Goal: Task Accomplishment & Management: Manage account settings

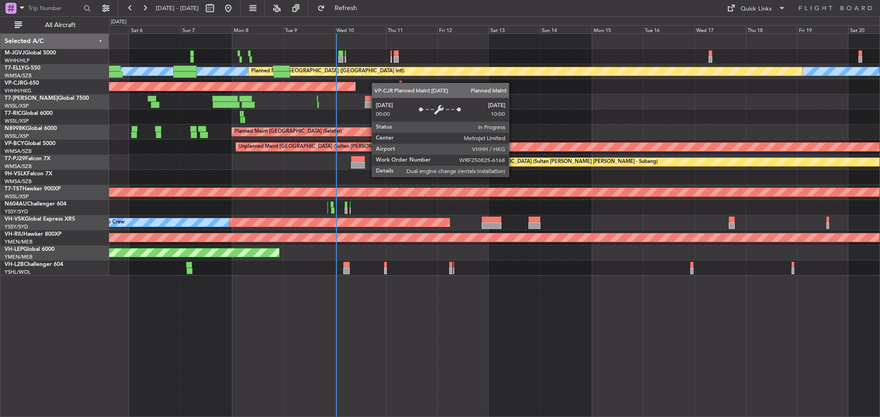
click at [351, 86] on div "Planned Maint [GEOGRAPHIC_DATA] ([GEOGRAPHIC_DATA] Intl)" at bounding box center [494, 86] width 770 height 15
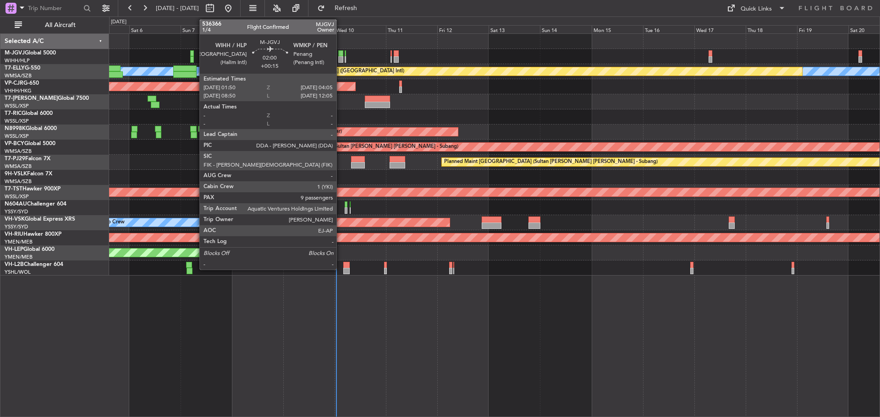
click at [340, 58] on div at bounding box center [340, 59] width 5 height 6
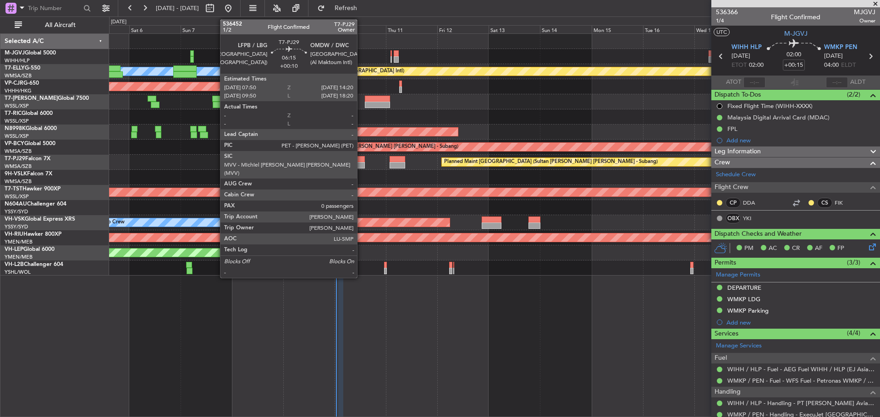
click at [361, 168] on div at bounding box center [358, 165] width 14 height 6
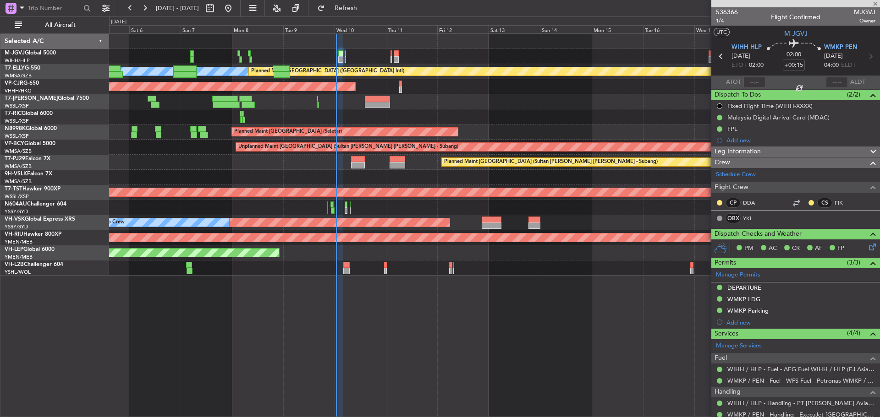
type input "+00:10"
type input "0"
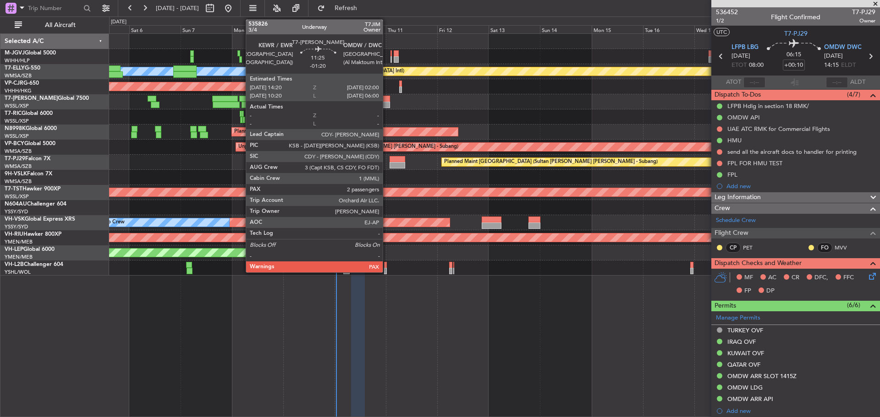
click at [387, 108] on div at bounding box center [377, 105] width 25 height 6
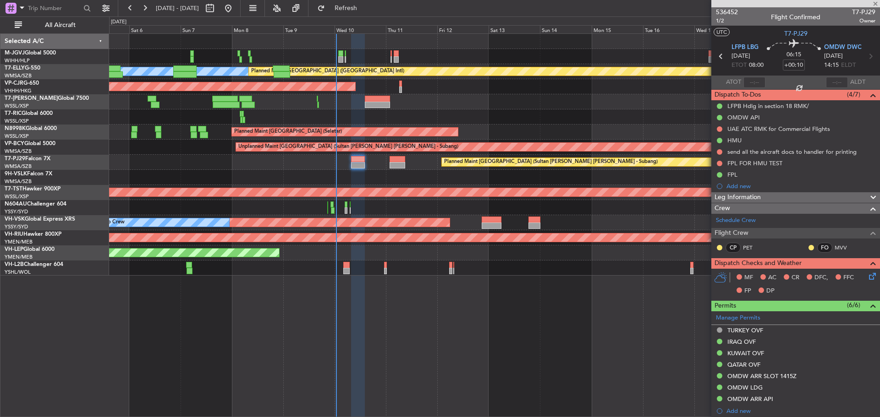
type input "-01:20"
type input "2"
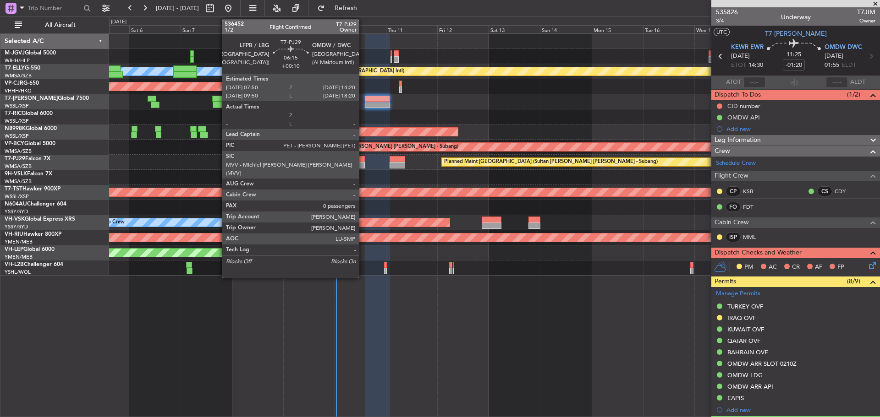
click at [363, 164] on div at bounding box center [358, 165] width 14 height 6
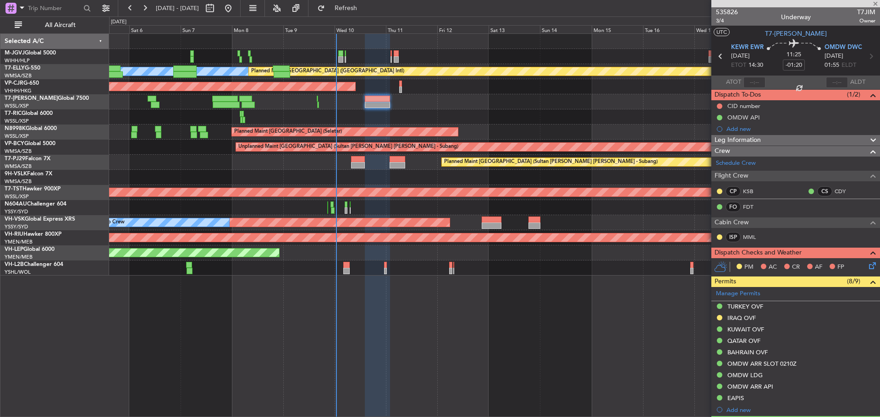
type input "+00:10"
type input "0"
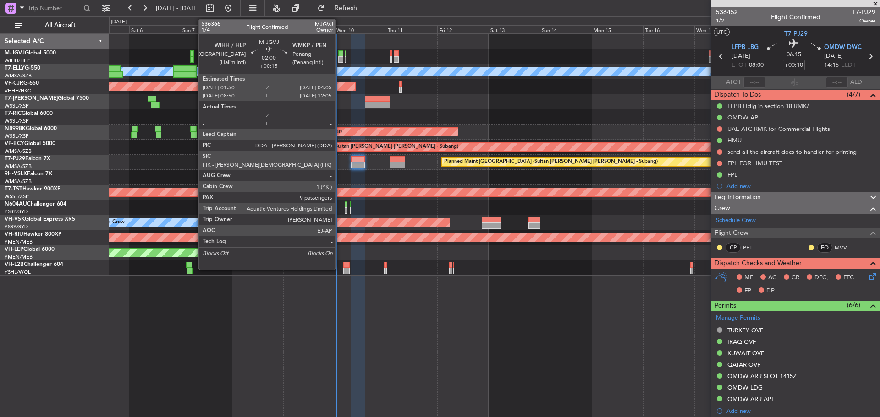
click at [339, 58] on div at bounding box center [340, 59] width 5 height 6
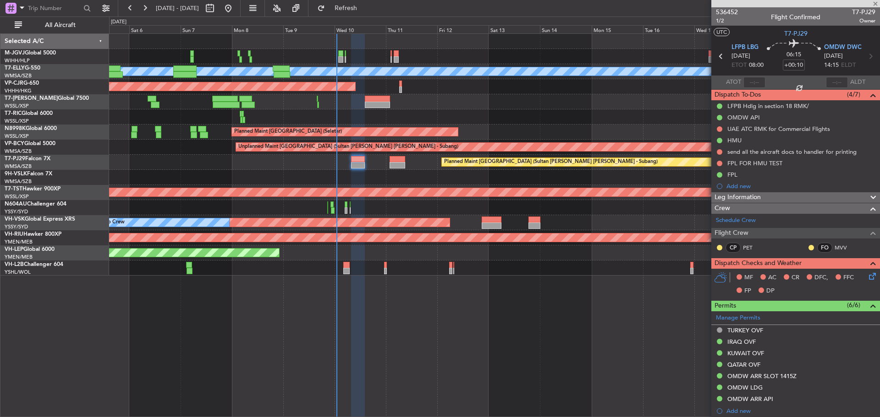
type input "+00:15"
type input "9"
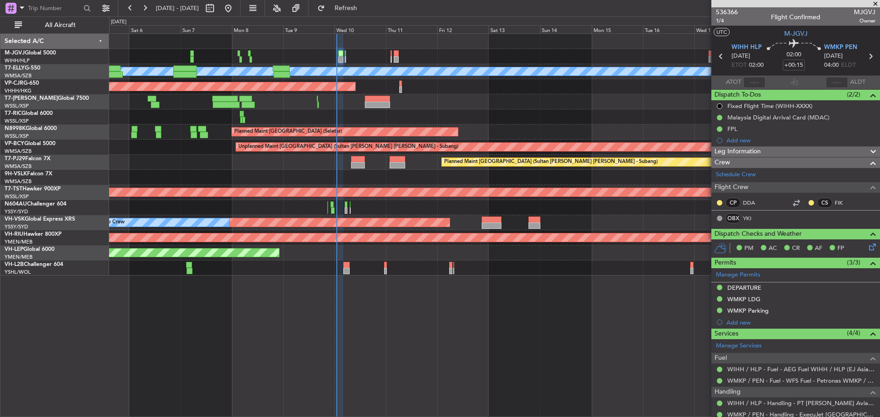
click at [866, 56] on icon at bounding box center [870, 56] width 12 height 12
type input "+00:10"
type input "0"
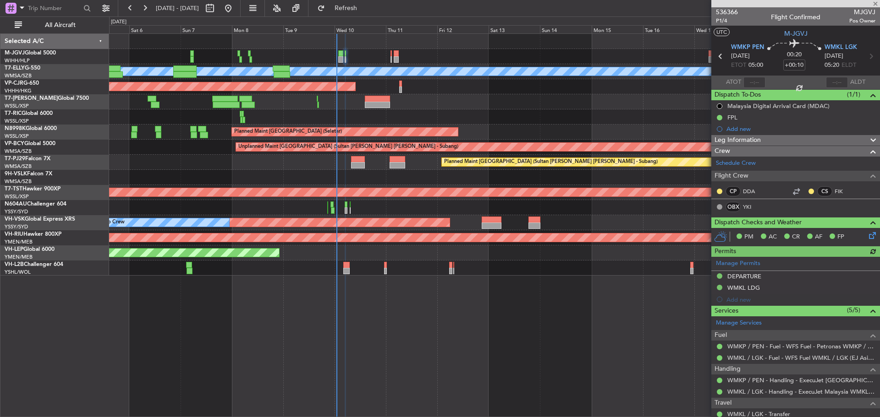
scroll to position [28, 0]
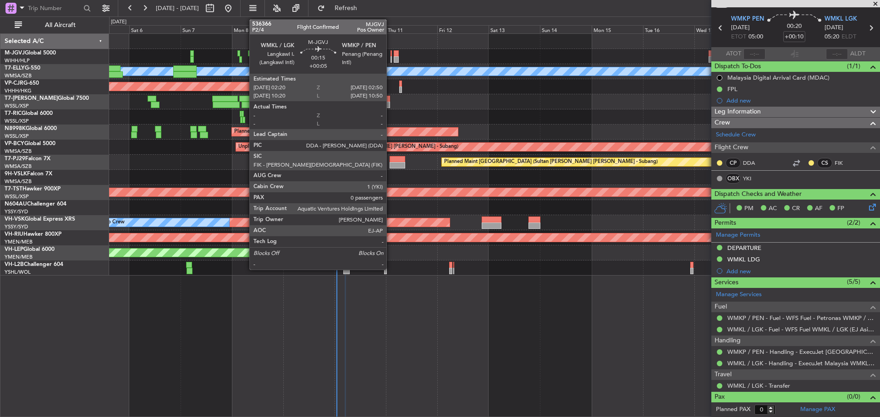
click at [390, 59] on div at bounding box center [390, 59] width 1 height 6
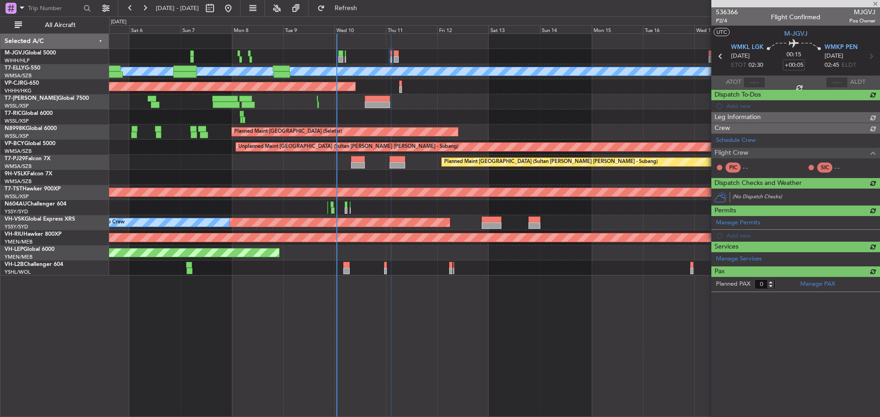
scroll to position [0, 0]
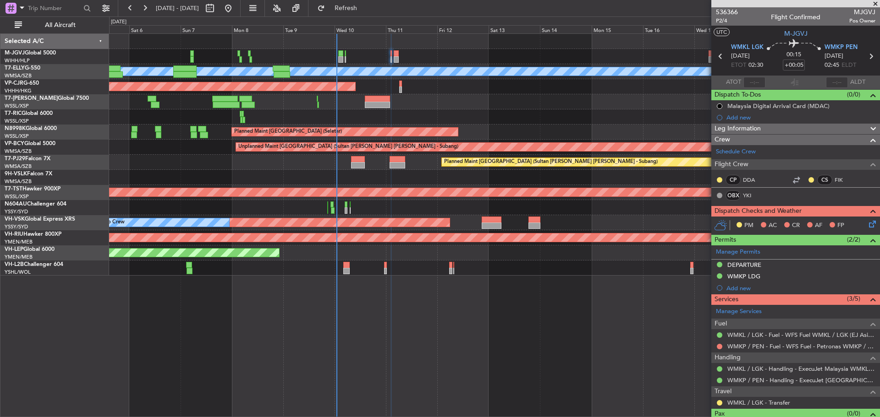
click at [866, 56] on icon at bounding box center [870, 56] width 12 height 12
type input "+00:20"
type input "9"
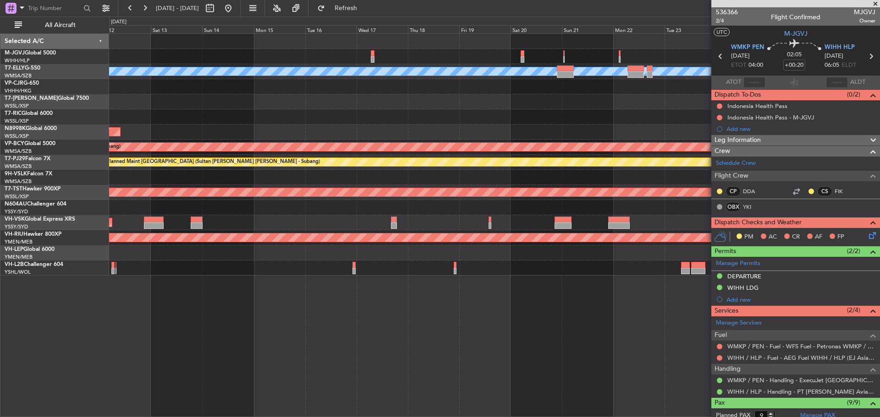
click at [234, 80] on div "Planned Maint [GEOGRAPHIC_DATA] ([GEOGRAPHIC_DATA] Intl)" at bounding box center [494, 86] width 770 height 15
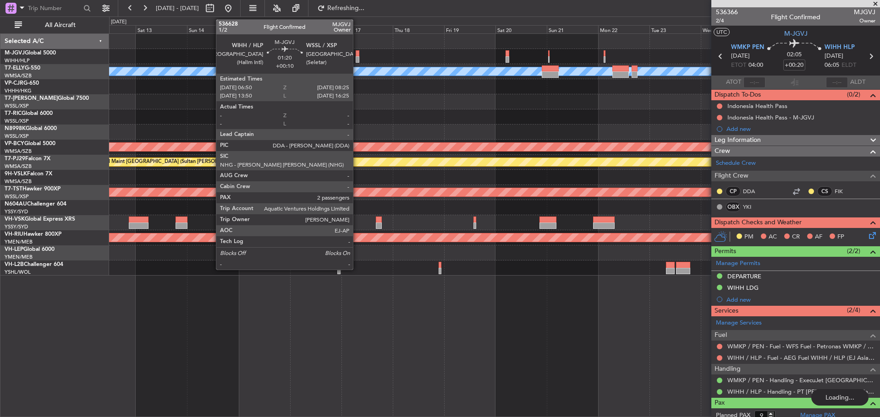
click at [357, 57] on div at bounding box center [357, 59] width 4 height 6
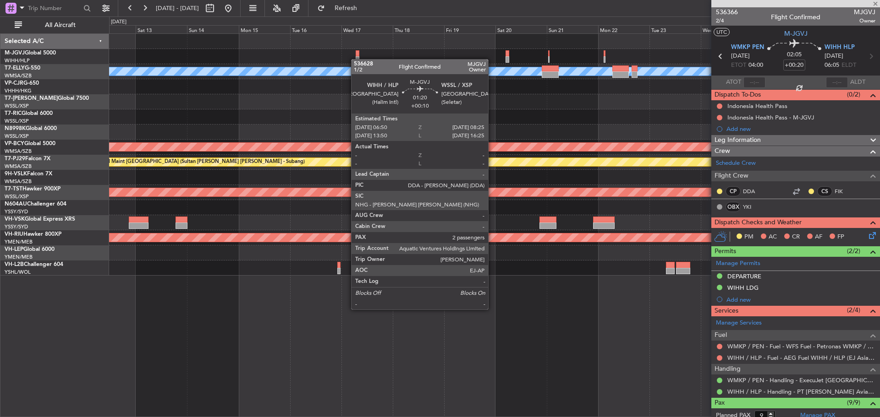
type input "+00:10"
type input "2"
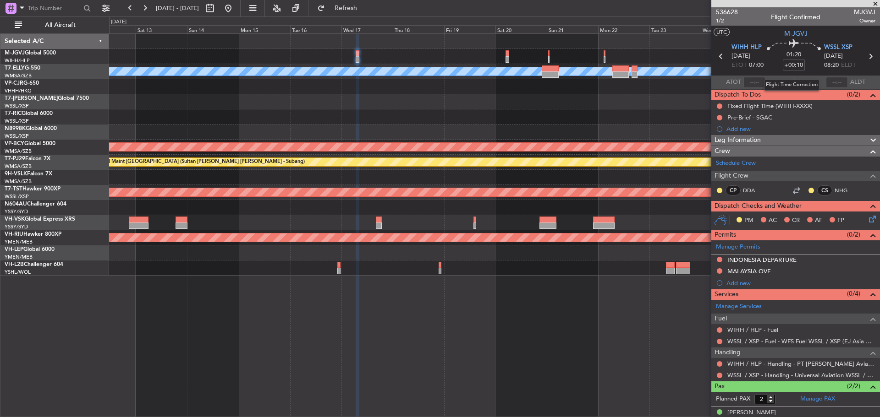
click at [786, 66] on input "+00:10" at bounding box center [793, 65] width 22 height 11
type input "+00:00"
click at [789, 65] on input at bounding box center [793, 65] width 22 height 11
type input "+00:05"
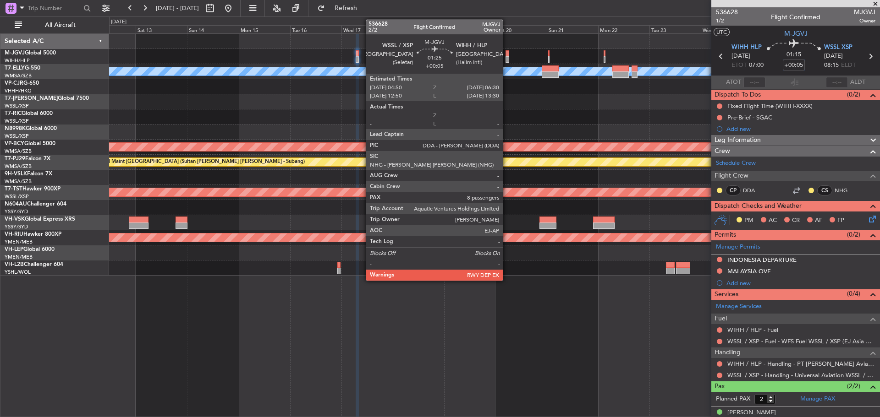
click at [507, 57] on div at bounding box center [507, 59] width 4 height 6
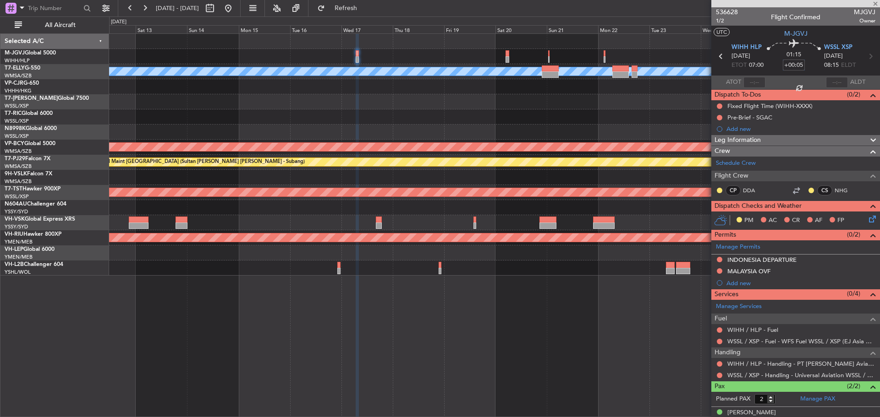
type input "8"
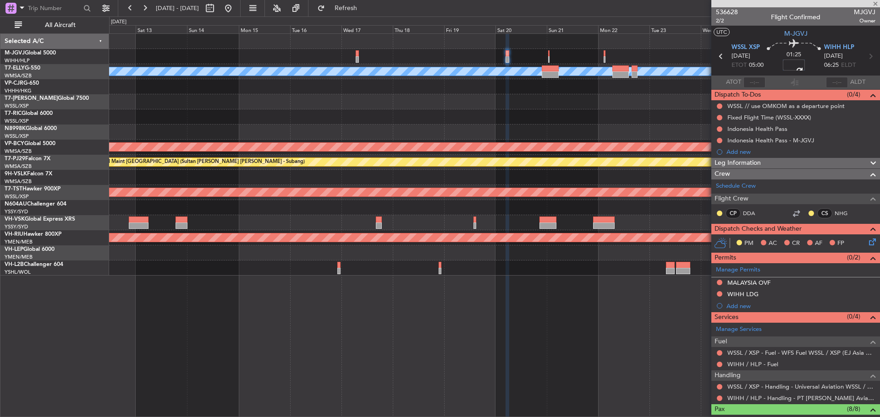
type input "+00:00"
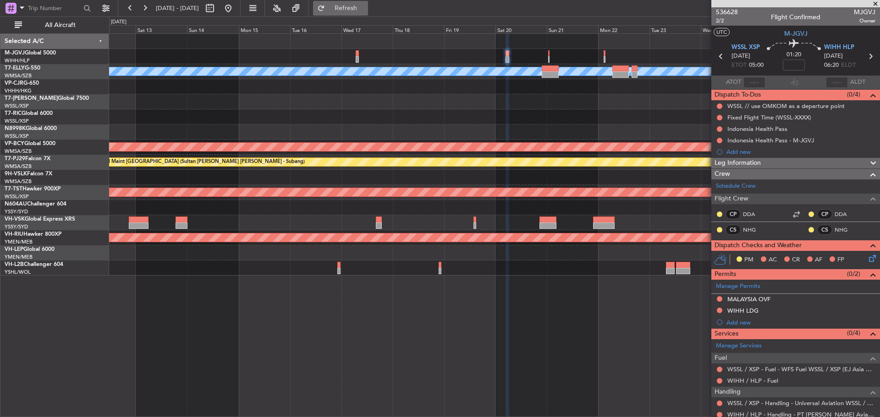
click at [368, 3] on button "Refresh" at bounding box center [340, 8] width 55 height 15
click at [719, 117] on button at bounding box center [718, 117] width 5 height 5
click at [712, 157] on span "Completed" at bounding box center [723, 157] width 30 height 9
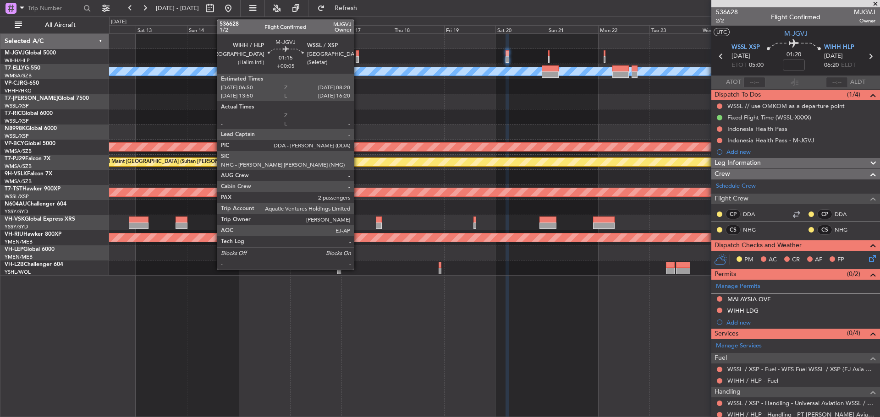
click at [358, 55] on div at bounding box center [357, 53] width 4 height 6
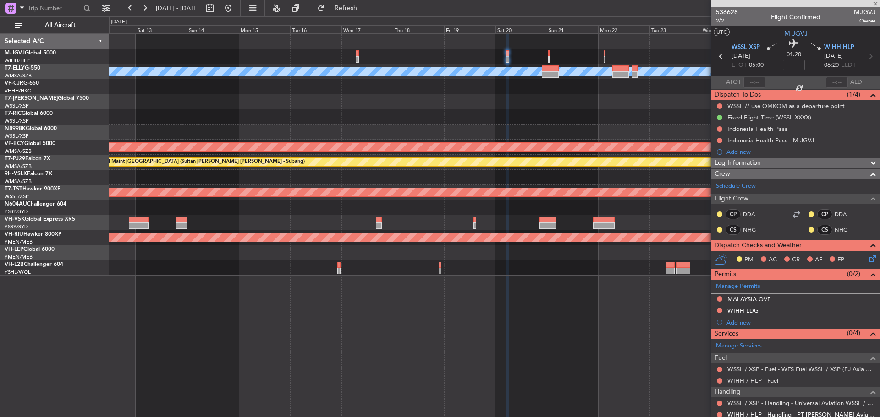
type input "+00:05"
type input "2"
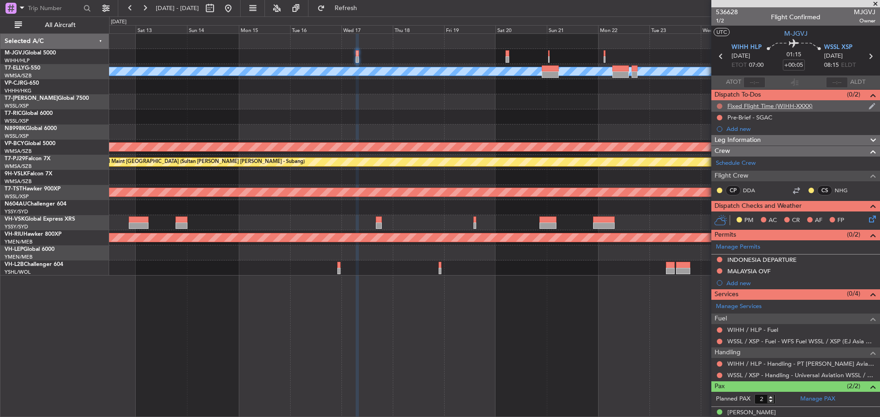
click at [719, 106] on button at bounding box center [718, 106] width 5 height 5
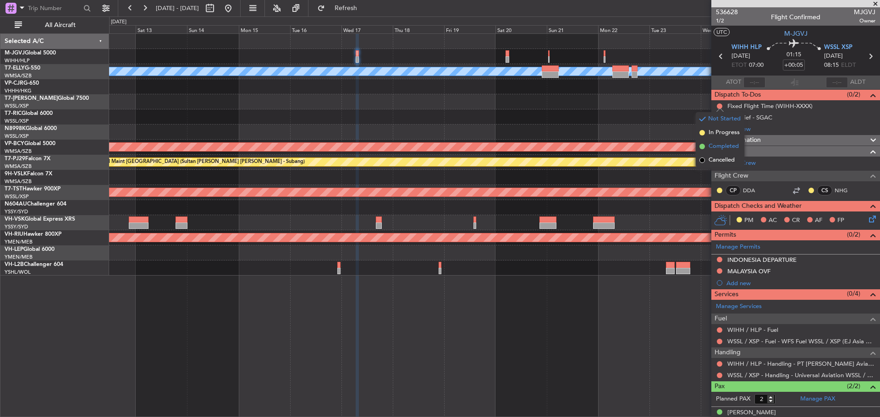
click at [718, 146] on span "Completed" at bounding box center [723, 146] width 30 height 9
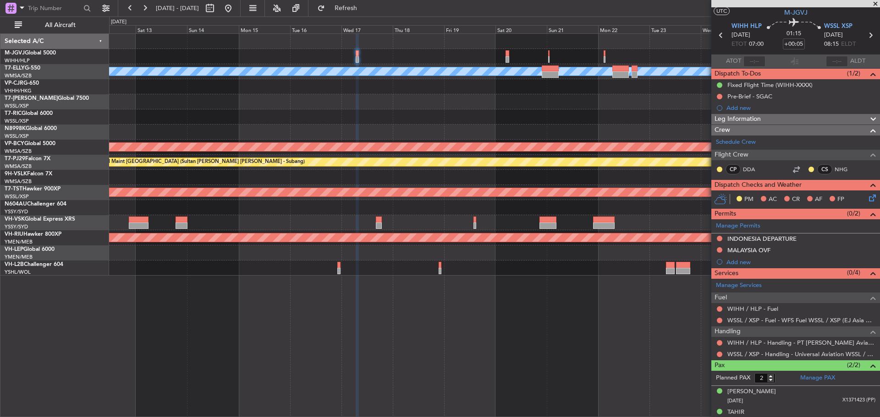
scroll to position [31, 0]
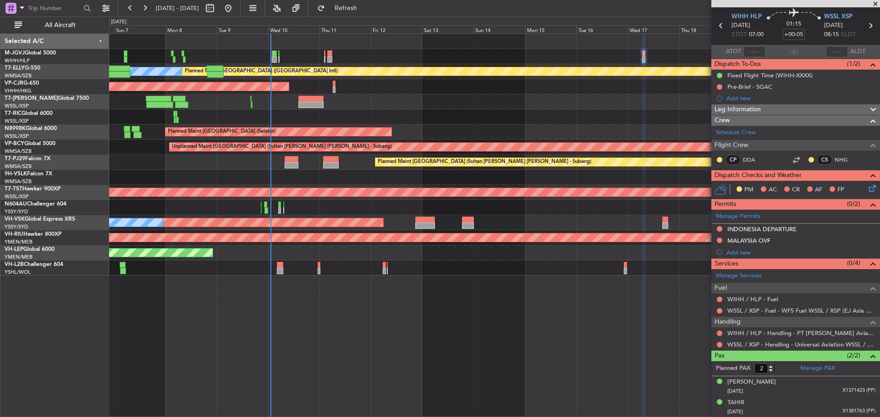
click at [626, 99] on div "Planned Maint Singapore (Seletar) MEL Planned Maint Dubai (Dubai Intl) Planned …" at bounding box center [494, 155] width 770 height 242
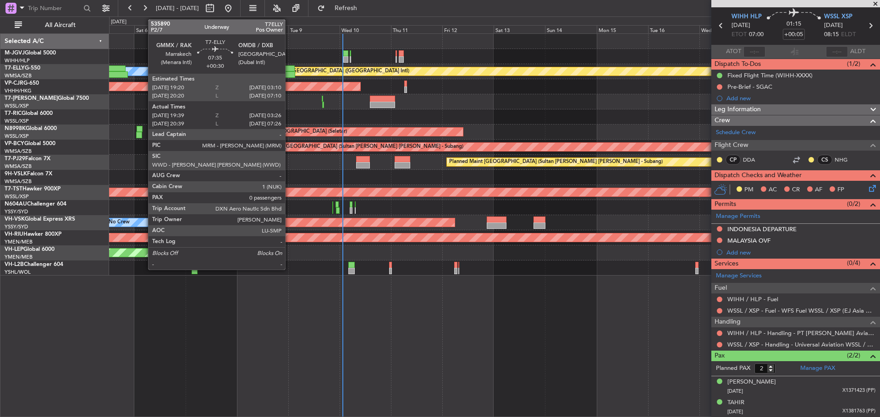
click at [289, 72] on div at bounding box center [287, 74] width 17 height 6
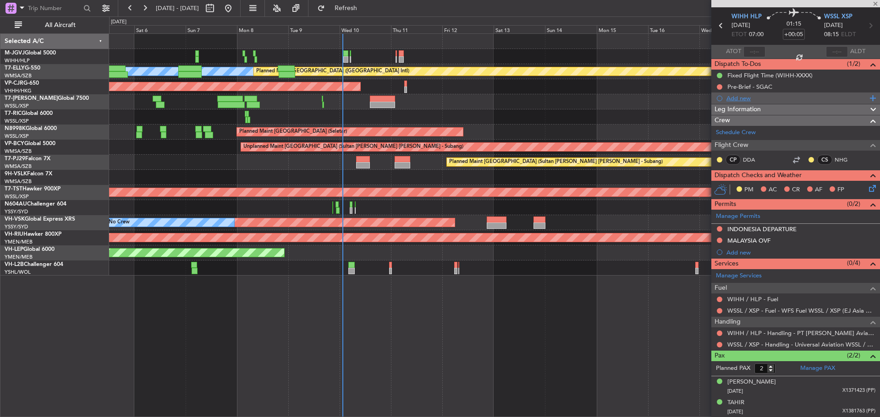
type input "+00:30"
type input "19:49"
type input "03:21"
type input "0"
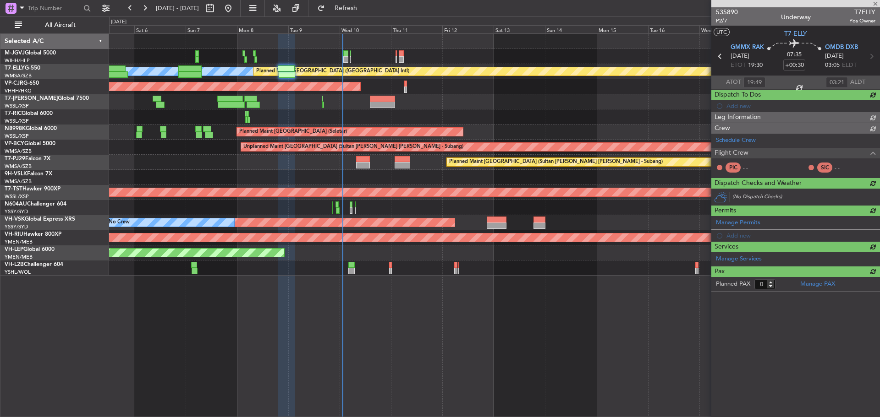
type input "Terry Leung (LEU)"
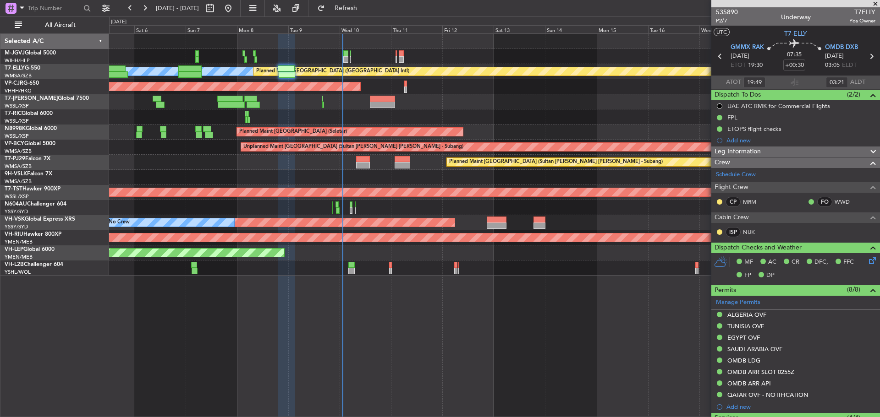
type input "20:49"
type input "07:21"
type input "19:49"
type input "03:21"
click at [745, 202] on link "MRM" at bounding box center [753, 202] width 21 height 8
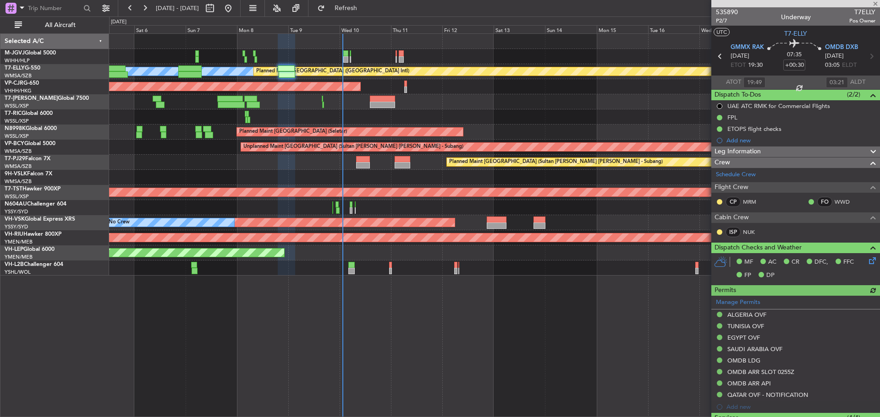
type input "Terry Leung (LEU)"
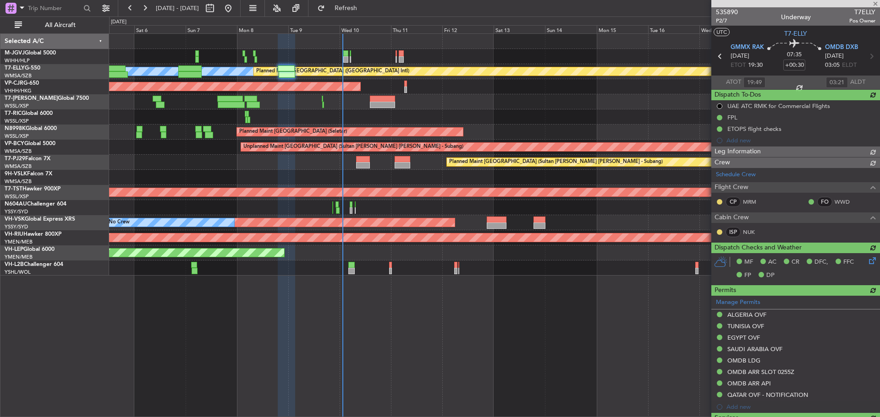
type input "Terry Leung (LEU)"
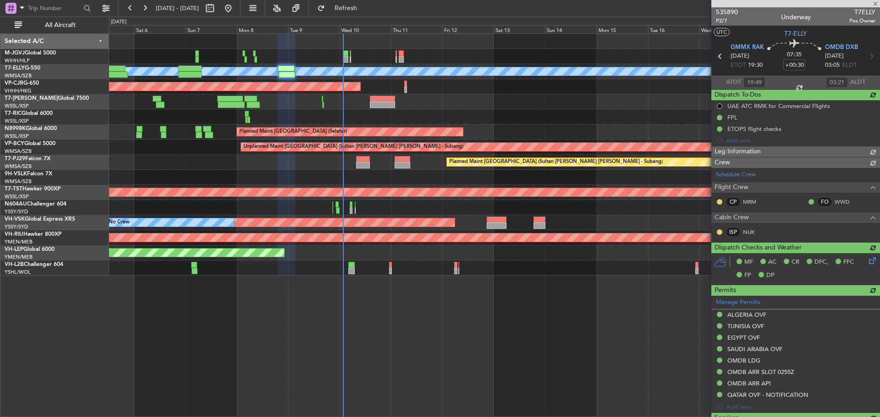
type input "Terry Leung (LEU)"
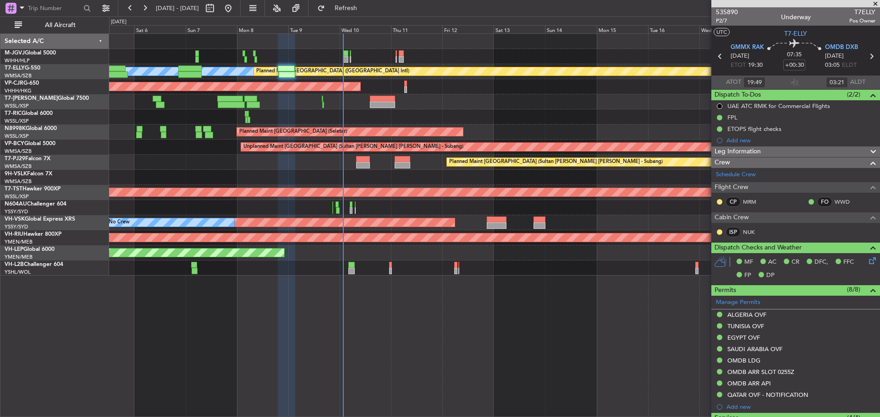
type input "Terry Leung (LEU)"
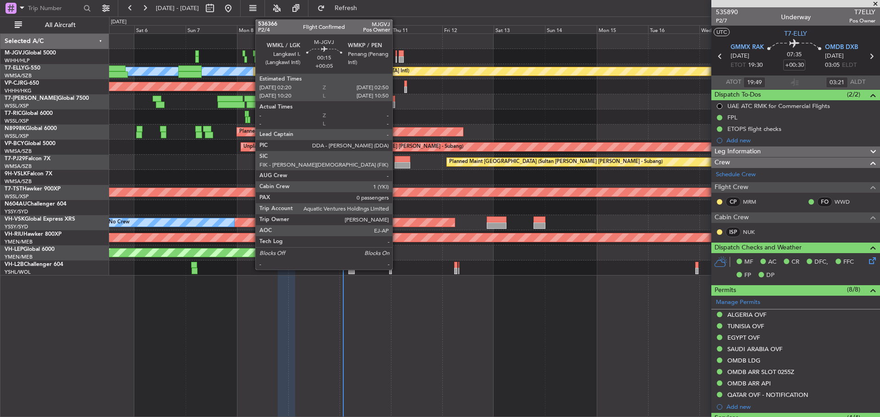
click at [396, 60] on div at bounding box center [395, 59] width 1 height 6
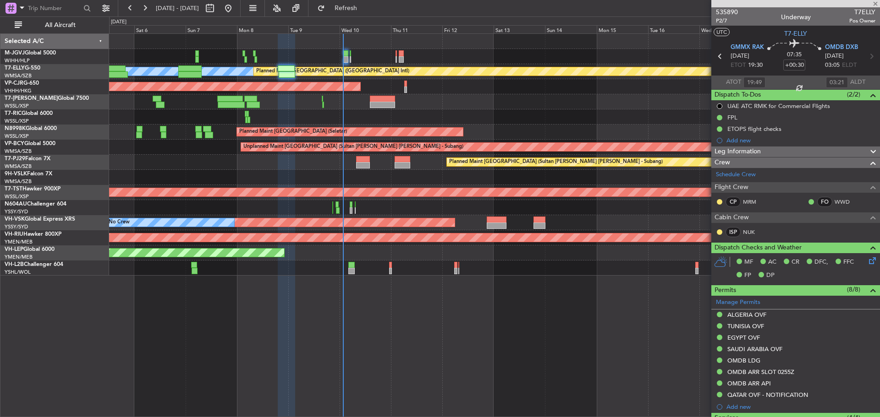
type input "+00:05"
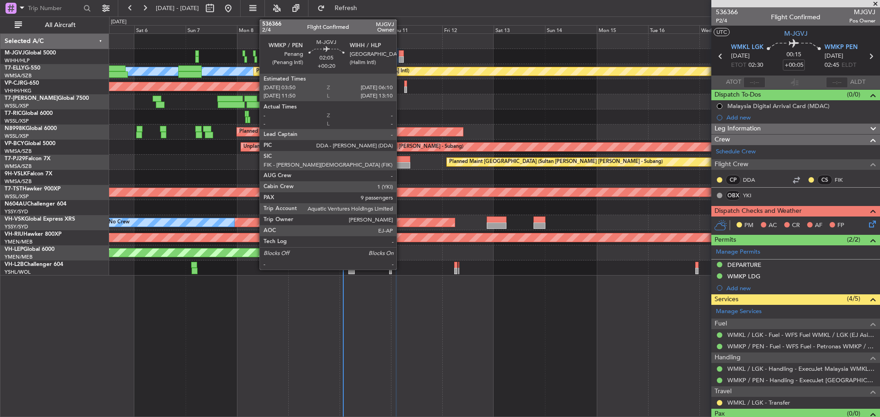
click at [400, 58] on div at bounding box center [401, 59] width 5 height 6
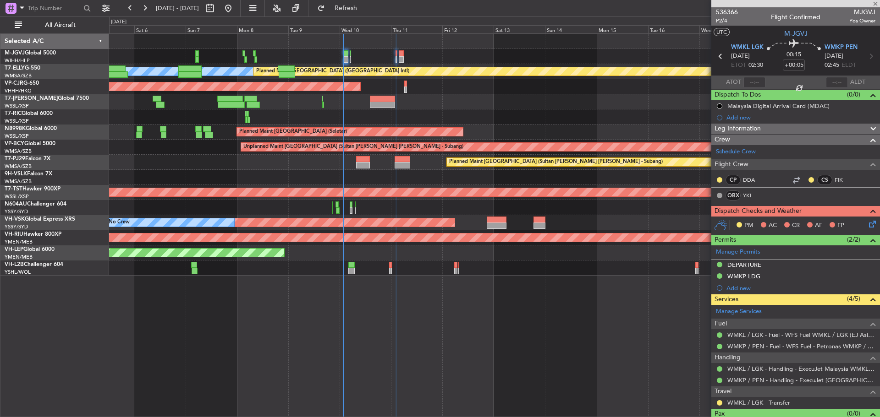
type input "+00:20"
type input "9"
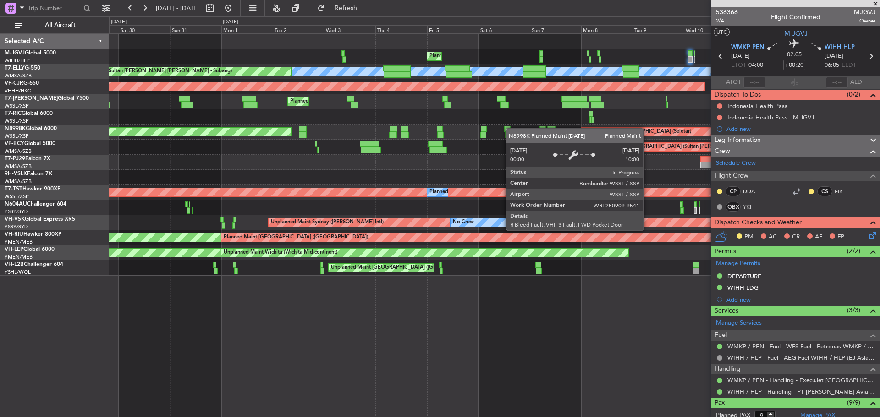
click at [647, 133] on div "Planned Maint Singapore (Seletar) Planned Maint Jakarta (Halim Intl) Planned Ma…" at bounding box center [494, 155] width 770 height 242
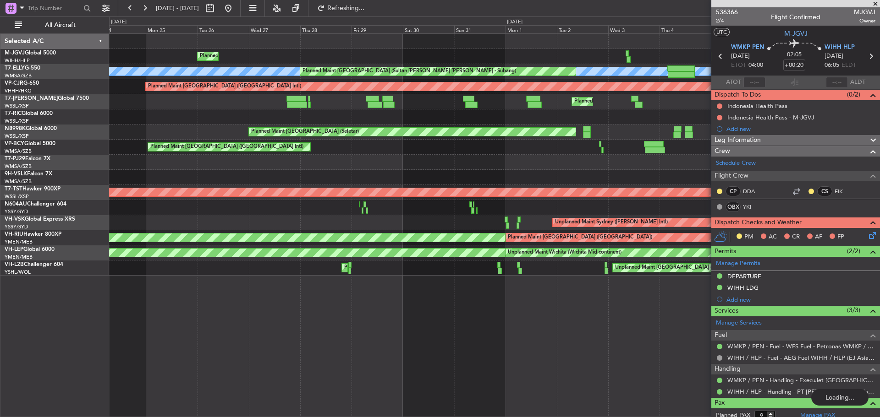
click at [607, 124] on div at bounding box center [494, 116] width 770 height 15
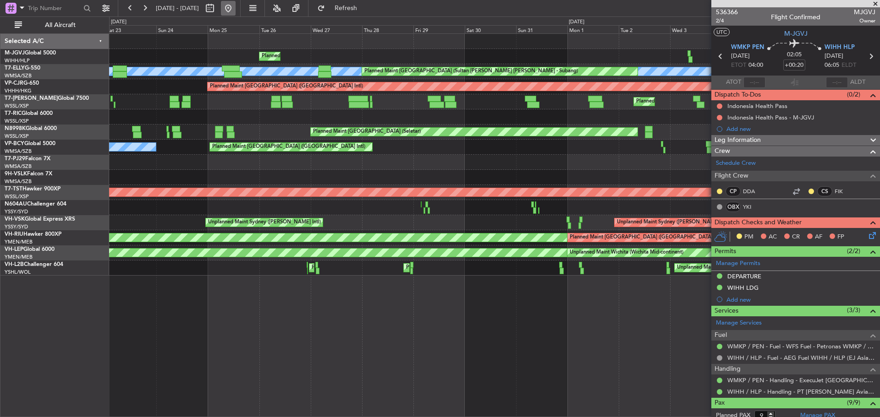
click at [235, 4] on button at bounding box center [228, 8] width 15 height 15
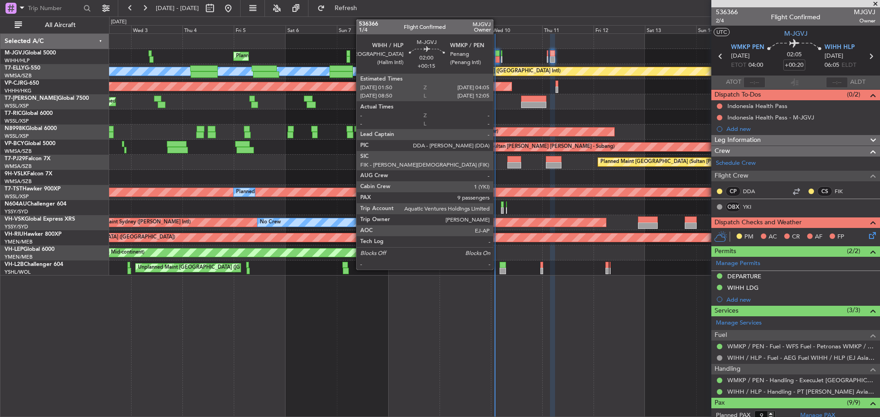
click at [497, 56] on div at bounding box center [496, 53] width 5 height 6
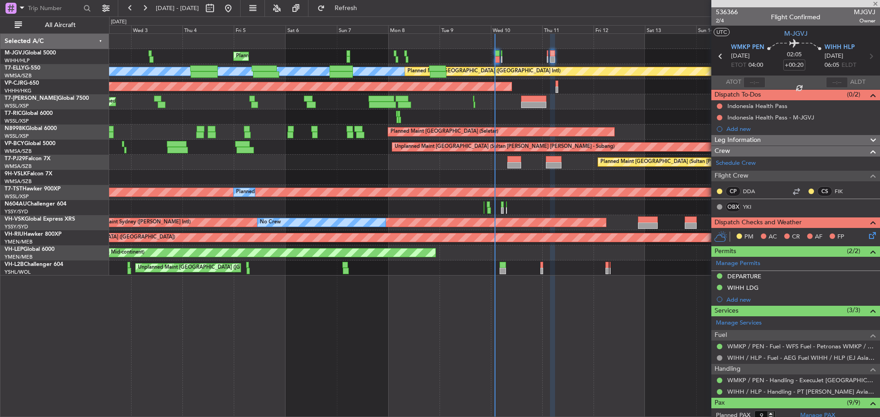
type input "+00:15"
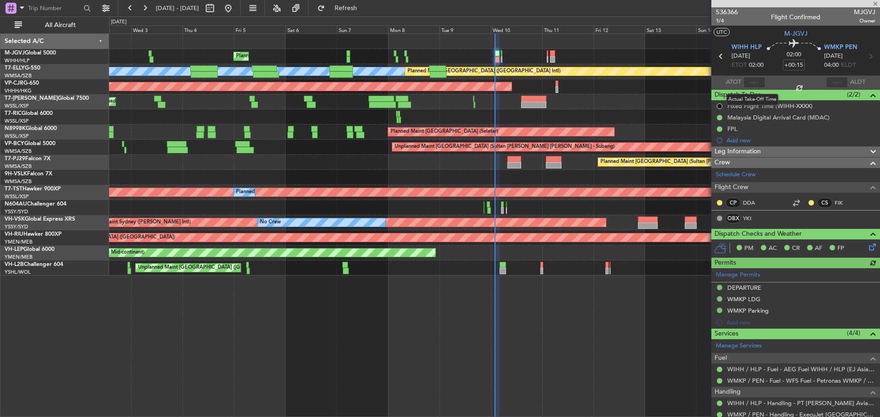
click at [753, 82] on div at bounding box center [754, 82] width 22 height 11
click at [755, 82] on input "text" at bounding box center [754, 82] width 22 height 11
type input "01:51"
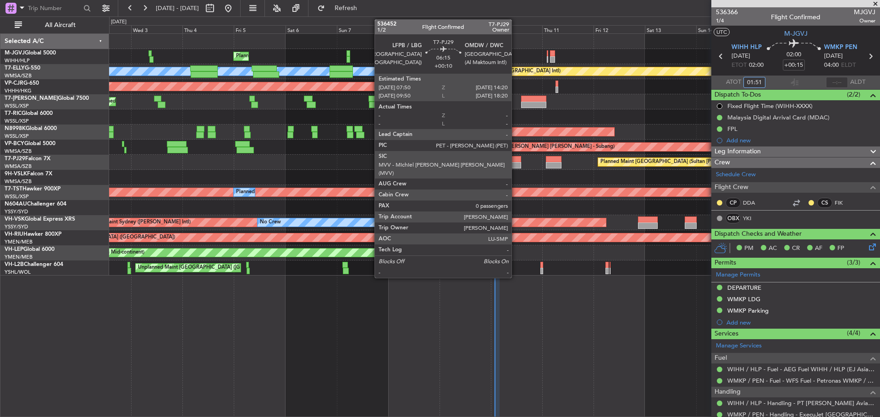
click at [515, 161] on div at bounding box center [514, 159] width 14 height 6
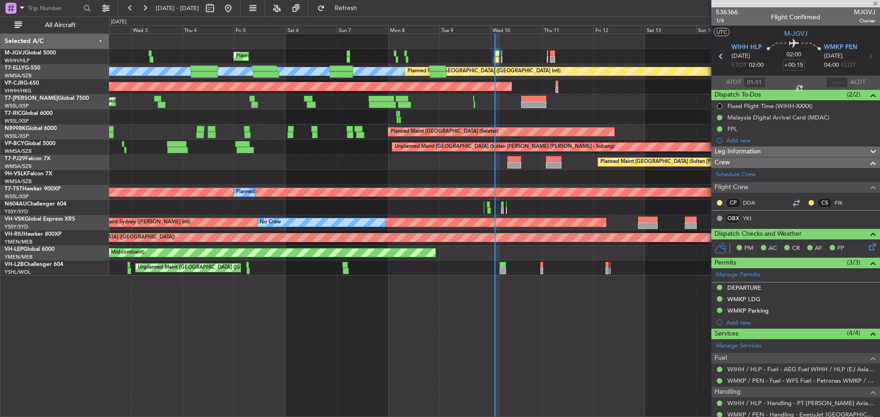
type input "+00:10"
type input "0"
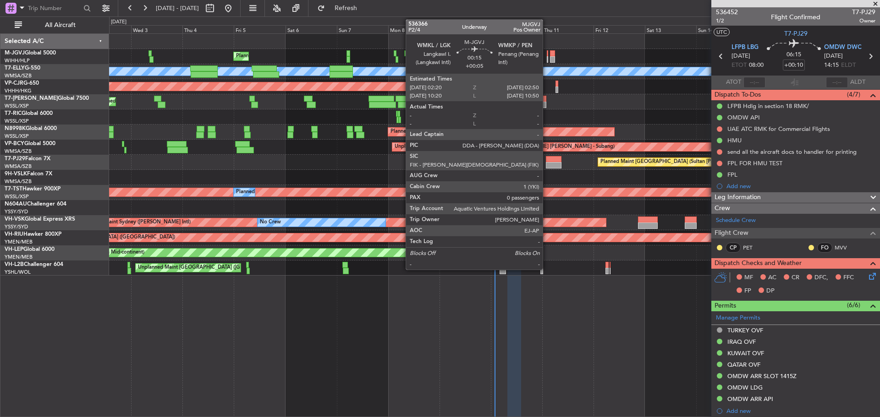
click at [546, 57] on div at bounding box center [546, 59] width 1 height 6
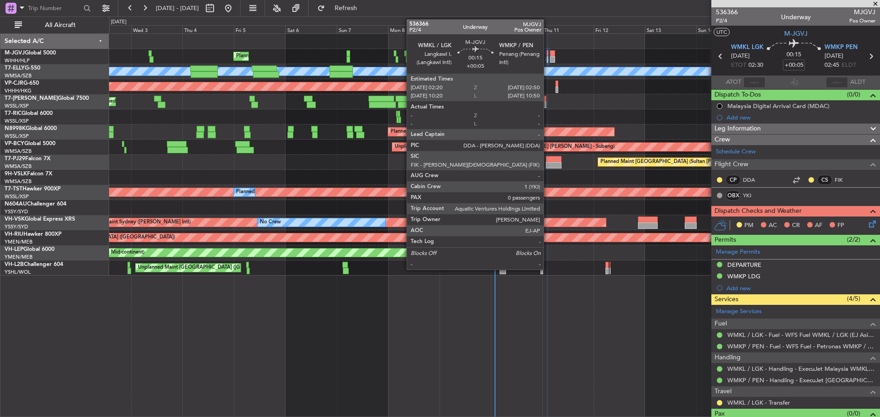
click at [547, 60] on div at bounding box center [546, 59] width 1 height 6
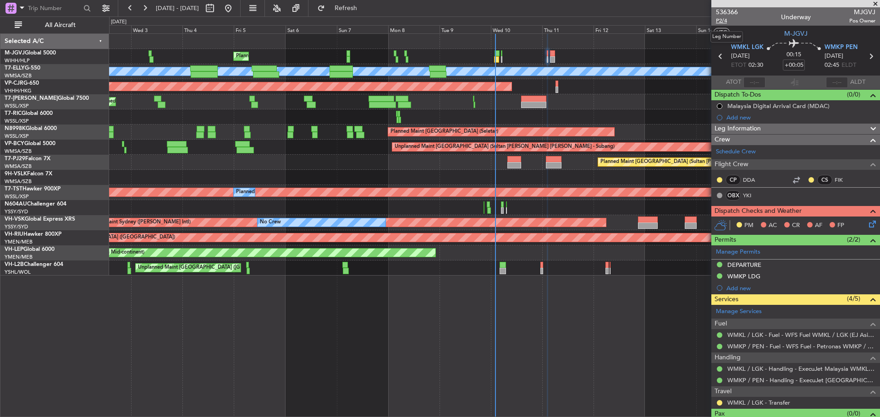
click at [726, 23] on span "P2/4" at bounding box center [727, 21] width 22 height 8
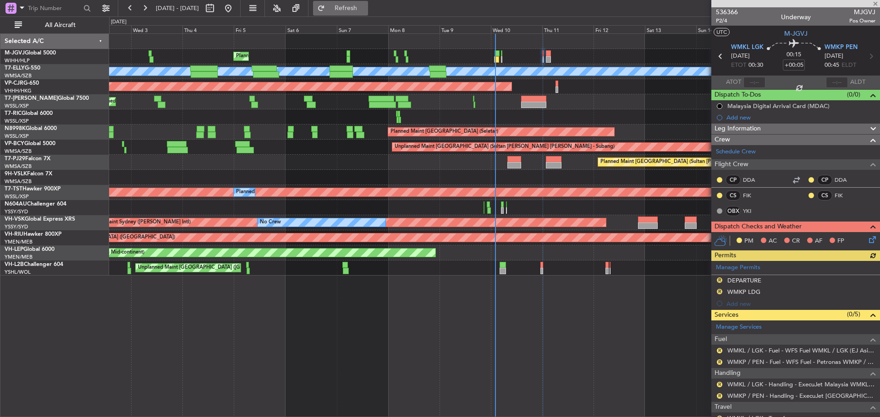
click at [365, 6] on span "Refresh" at bounding box center [346, 8] width 38 height 6
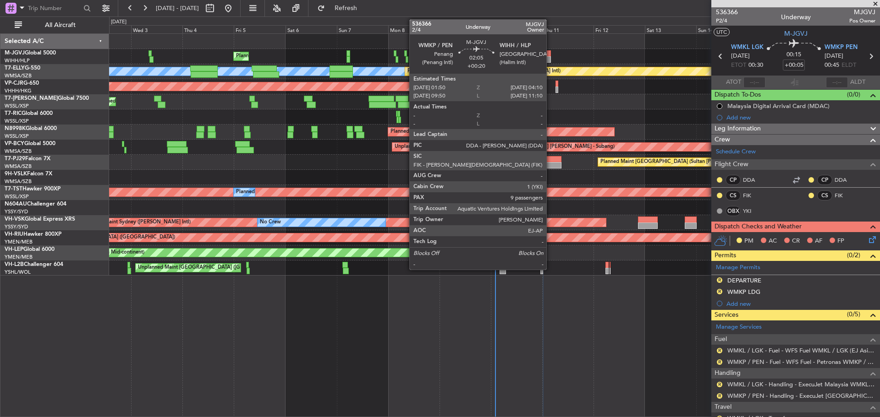
click at [550, 56] on div at bounding box center [548, 53] width 5 height 6
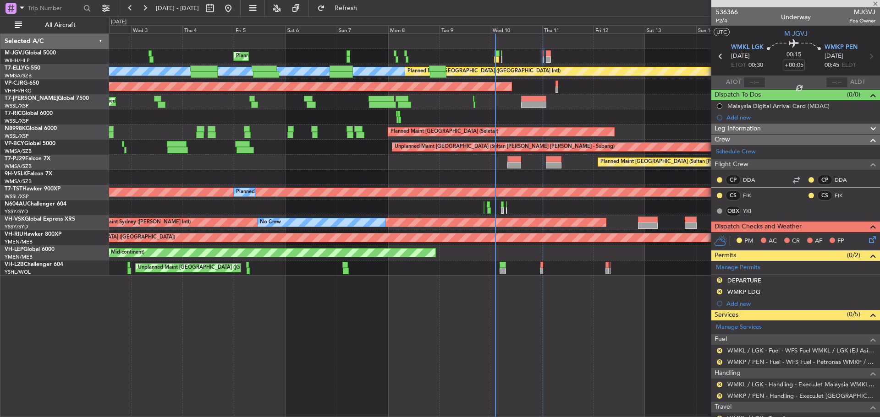
type input "+00:20"
type input "9"
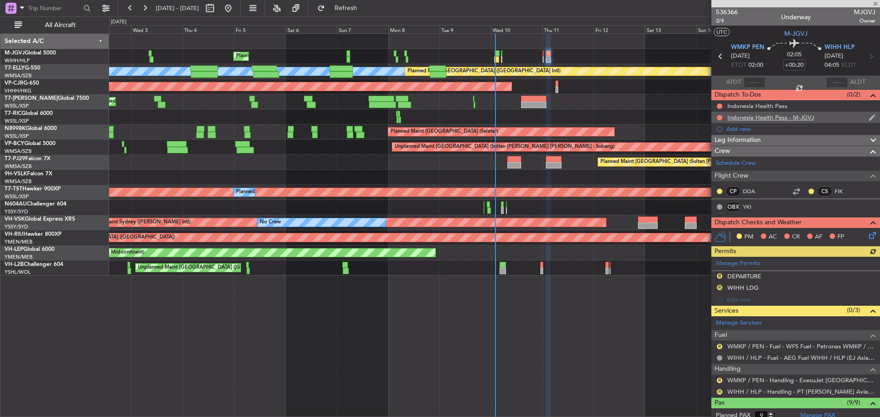
click at [757, 115] on div "Indonesia Health Pass - M-JGVJ" at bounding box center [770, 118] width 87 height 8
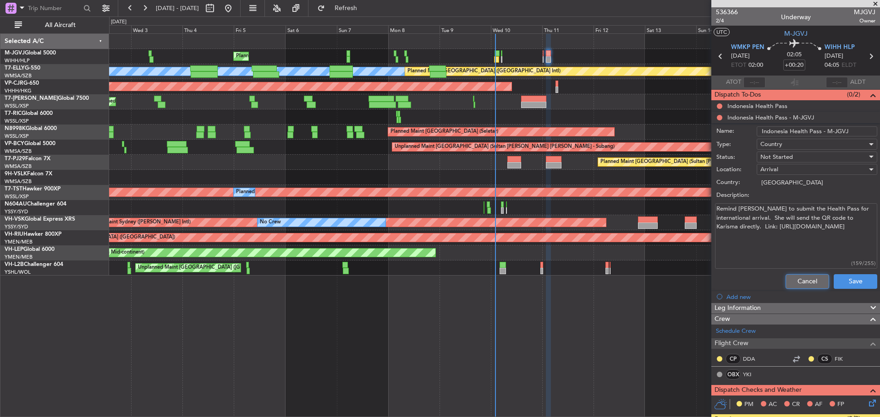
click at [785, 279] on button "Cancel" at bounding box center [807, 281] width 44 height 15
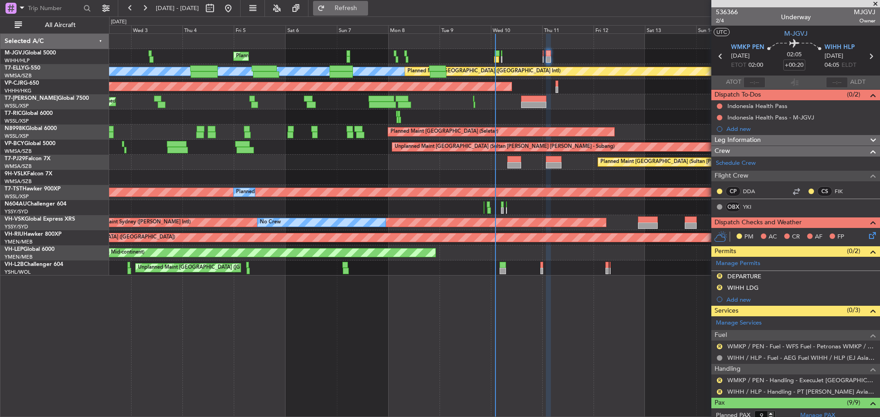
click at [365, 5] on span "Refresh" at bounding box center [346, 8] width 38 height 6
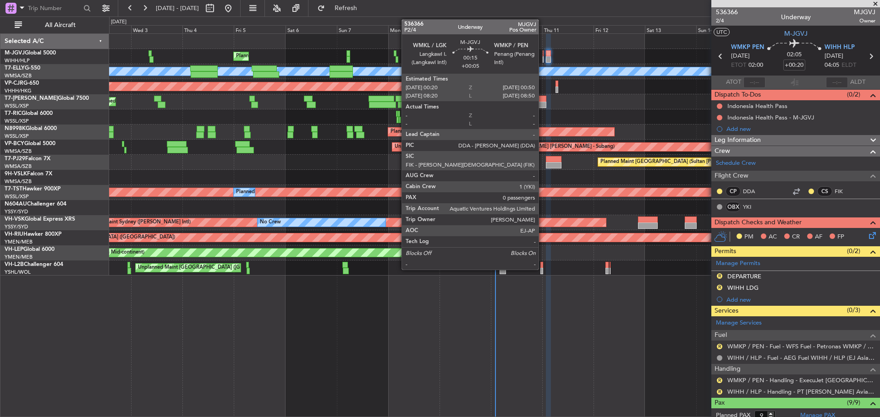
click at [542, 60] on div at bounding box center [542, 59] width 1 height 6
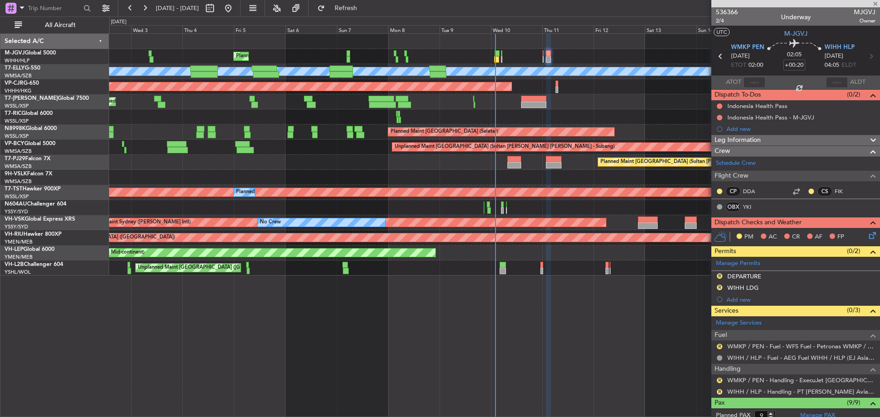
type input "+00:05"
type input "0"
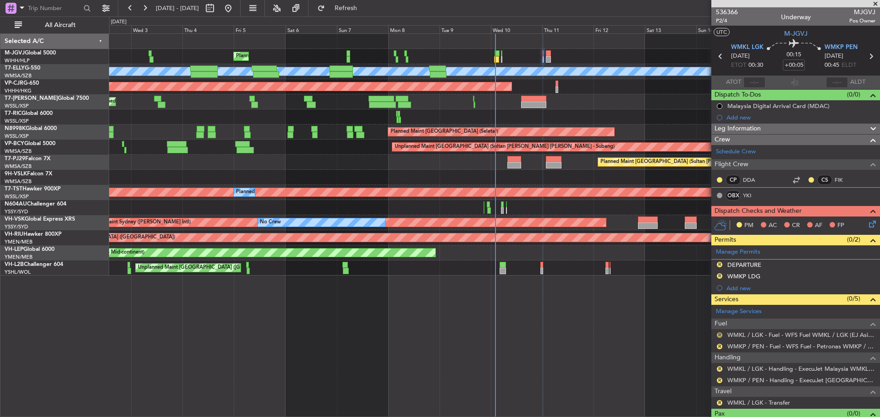
click at [718, 336] on button "R" at bounding box center [718, 335] width 5 height 5
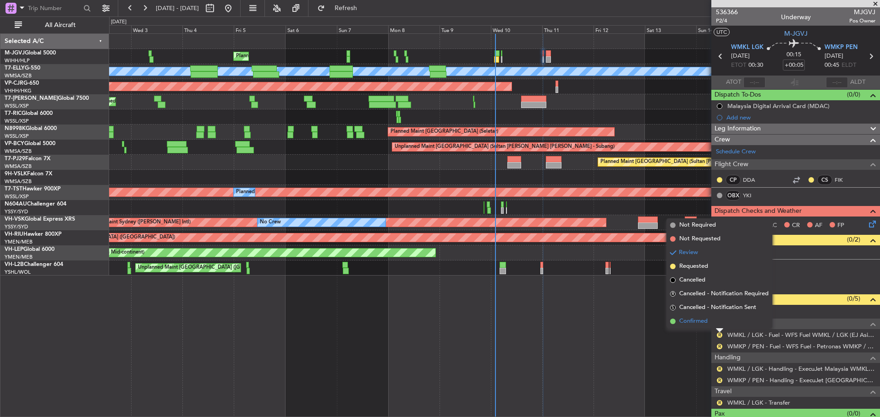
click at [717, 322] on li "Confirmed" at bounding box center [719, 322] width 106 height 14
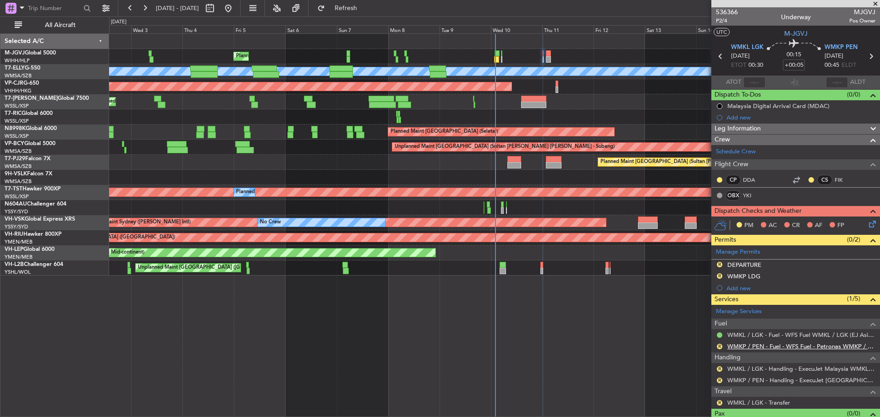
click at [754, 347] on link "WMKP / PEN - Fuel - WFS Fuel - Petronas WMKP / PEN (EJ Asia Only)" at bounding box center [801, 347] width 148 height 8
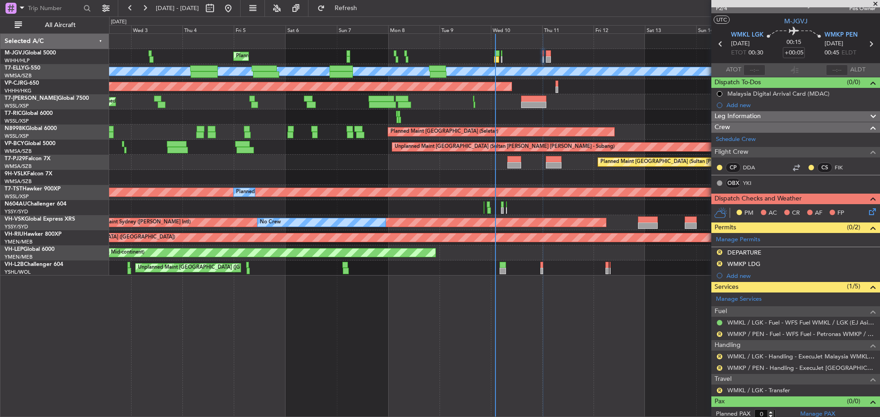
scroll to position [17, 0]
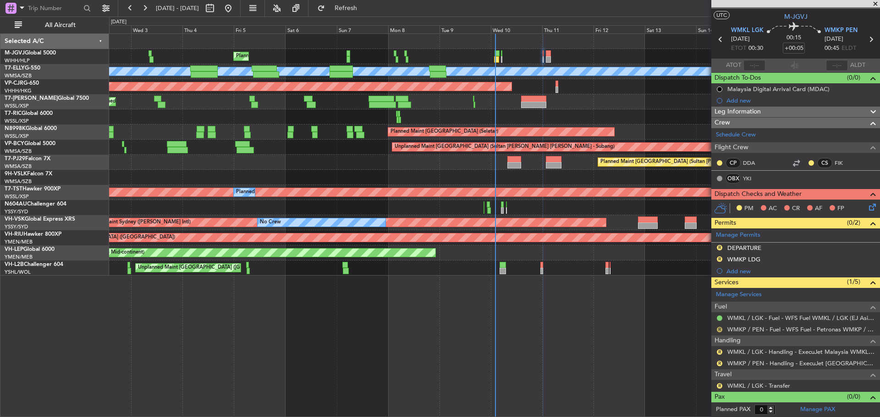
click at [718, 329] on button "R" at bounding box center [718, 329] width 5 height 5
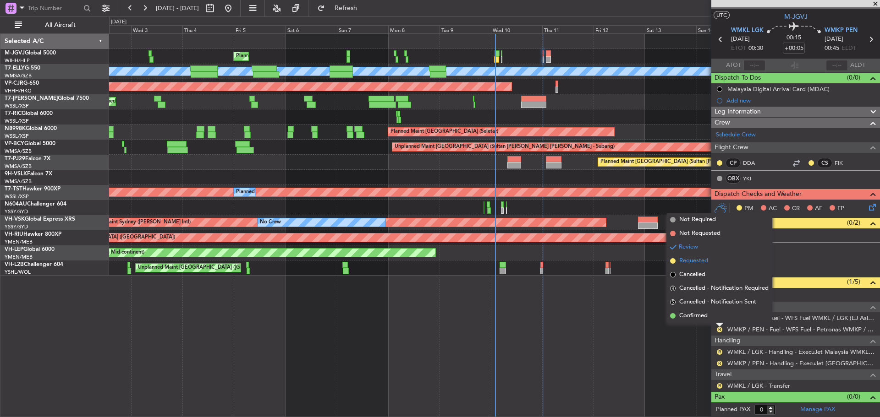
click at [705, 263] on span "Requested" at bounding box center [693, 261] width 29 height 9
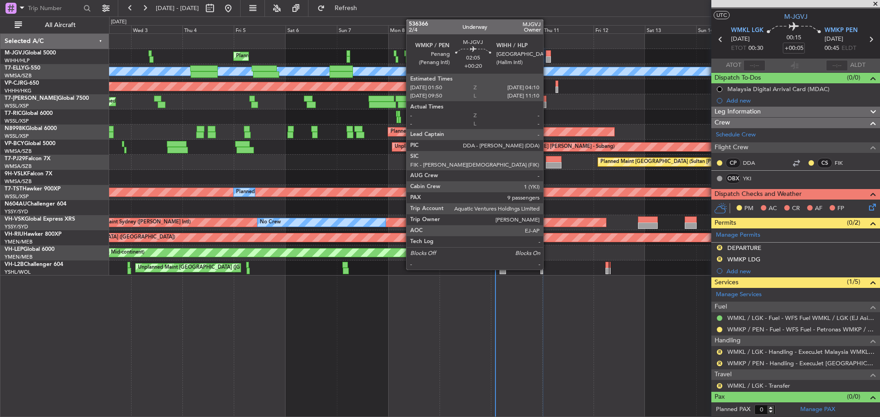
click at [547, 61] on div at bounding box center [548, 59] width 5 height 6
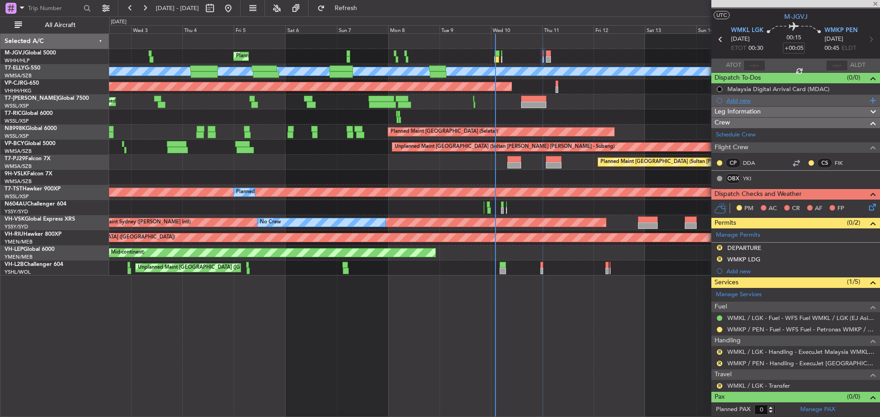
type input "+00:20"
type input "9"
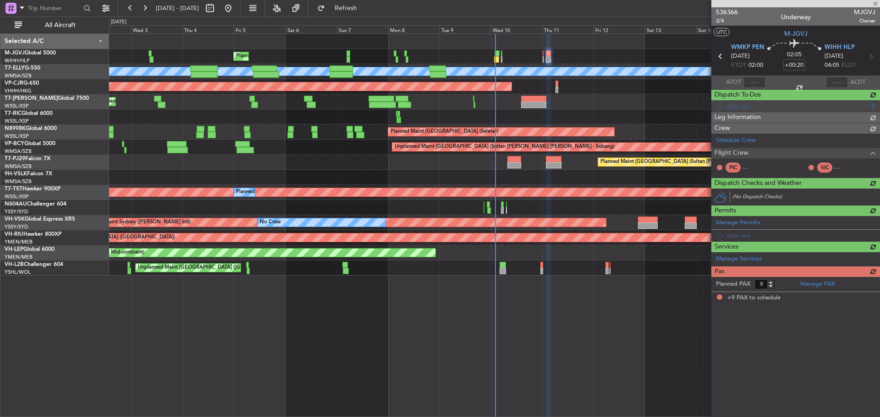
scroll to position [0, 0]
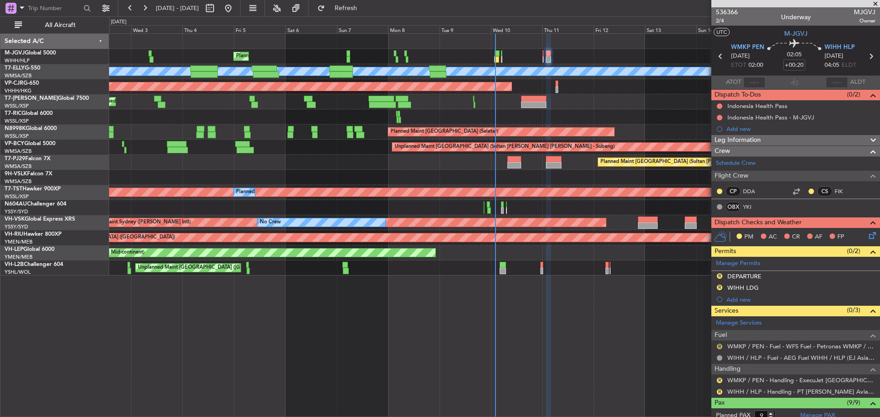
click at [719, 349] on mat-tooltip-component "Review" at bounding box center [719, 361] width 33 height 24
click at [717, 345] on button "R" at bounding box center [718, 346] width 5 height 5
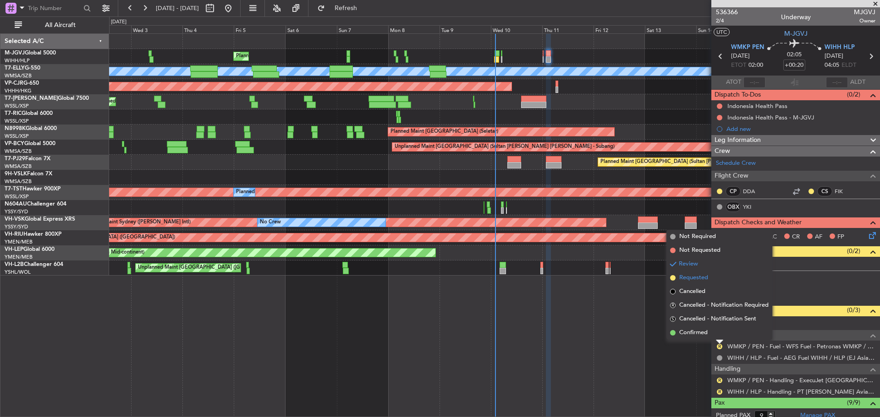
click at [696, 279] on span "Requested" at bounding box center [693, 277] width 29 height 9
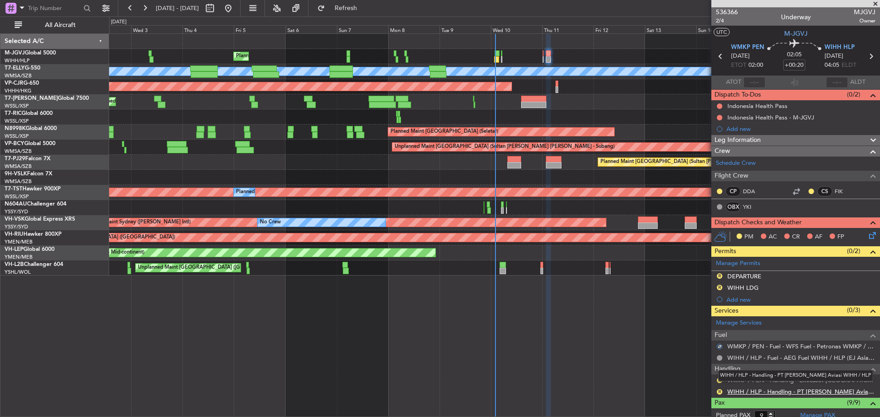
click at [767, 392] on link "WIHH / HLP - Handling - PT [PERSON_NAME] Aviasi WIHH / HLP" at bounding box center [801, 392] width 148 height 8
click at [718, 393] on button "R" at bounding box center [718, 391] width 5 height 5
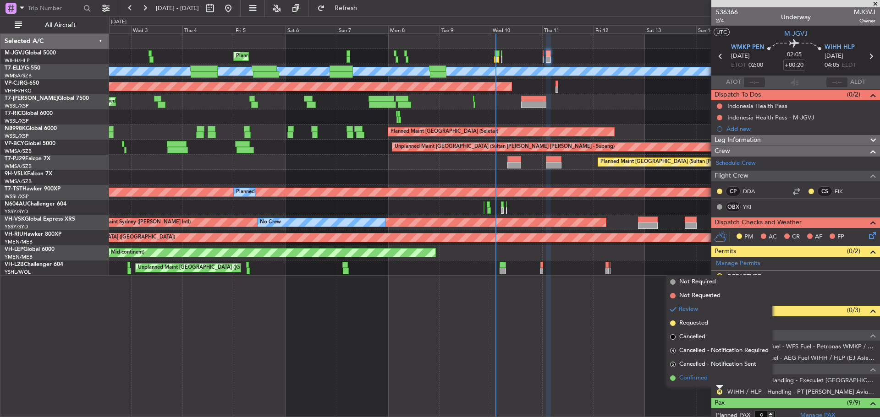
click at [718, 378] on li "Confirmed" at bounding box center [719, 379] width 106 height 14
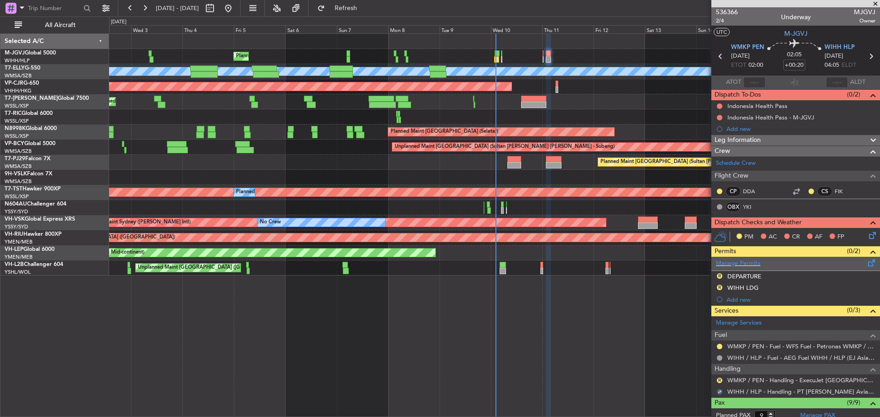
click at [780, 262] on div "Manage Permits" at bounding box center [795, 264] width 169 height 14
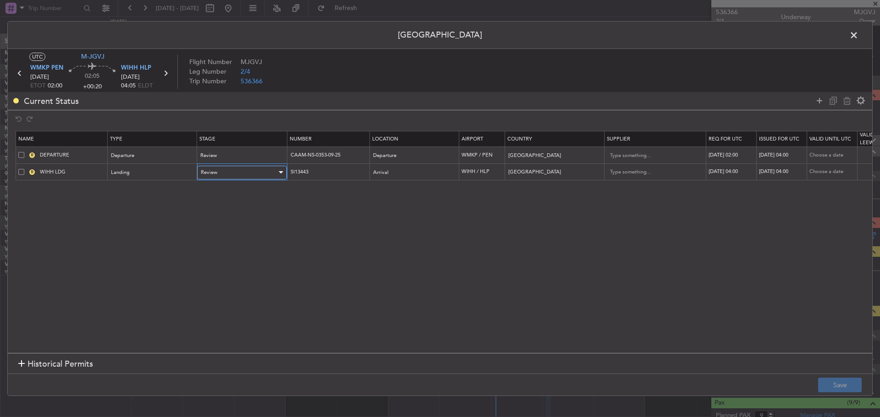
click at [260, 171] on div "Review" at bounding box center [239, 173] width 76 height 14
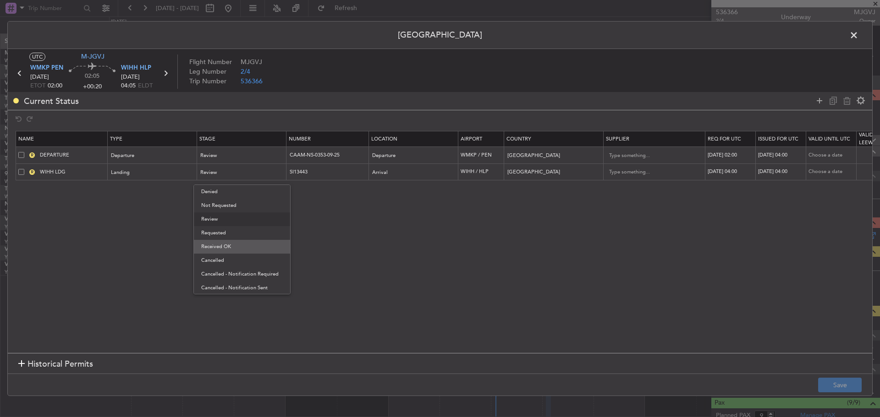
click at [240, 245] on span "Received OK" at bounding box center [242, 247] width 82 height 14
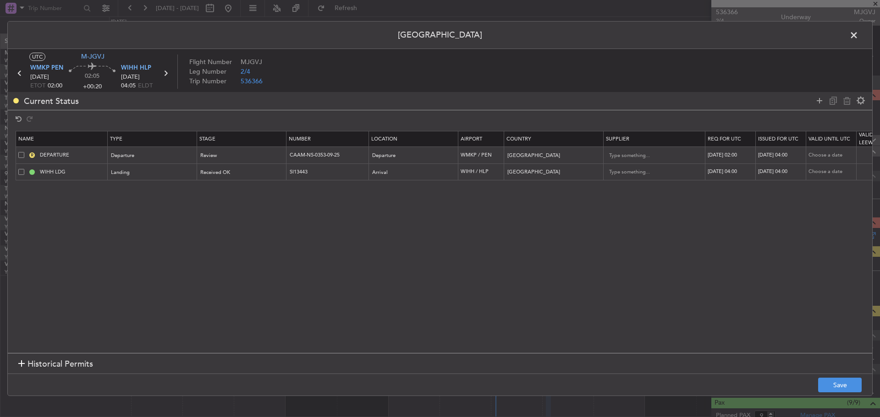
click at [728, 172] on div "11/09/2025 04:00" at bounding box center [731, 172] width 48 height 8
select select "9"
select select "2025"
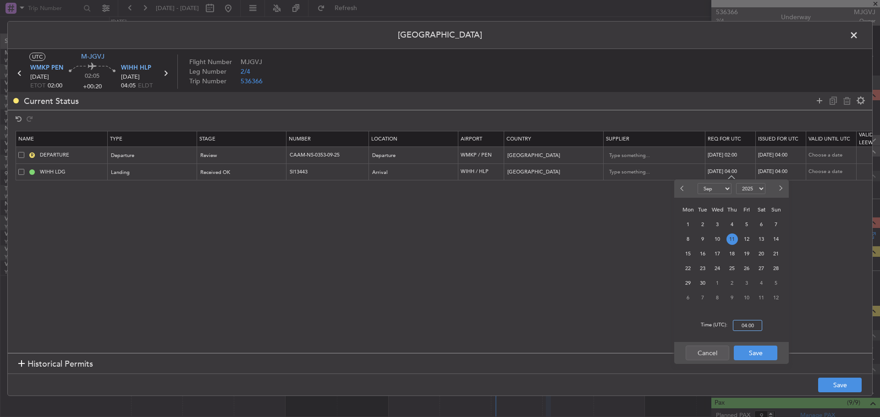
click at [749, 327] on input "04:00" at bounding box center [746, 325] width 29 height 11
type input "02:00"
click at [754, 351] on button "Save" at bounding box center [755, 353] width 44 height 15
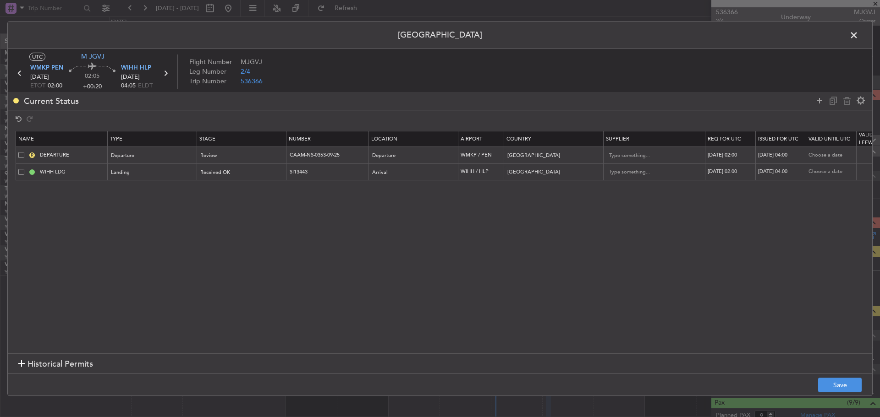
click at [781, 171] on div "11/09/2025 04:00" at bounding box center [782, 172] width 48 height 8
select select "9"
select select "2025"
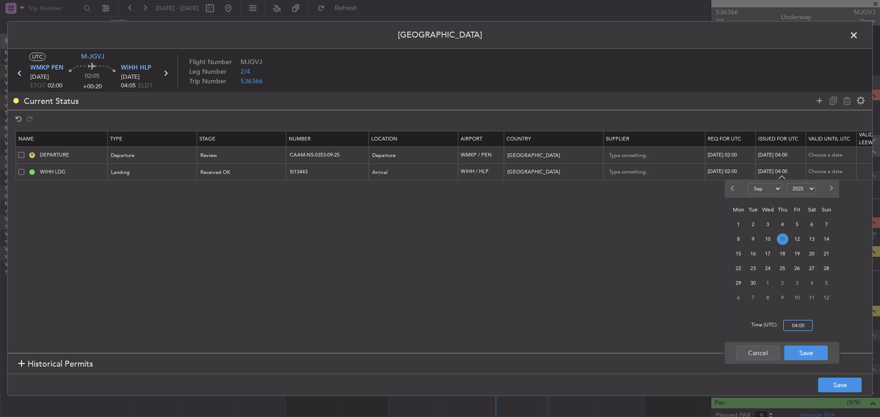
click at [790, 328] on input "04:00" at bounding box center [797, 325] width 29 height 11
type input "02:00"
click at [800, 353] on button "Save" at bounding box center [806, 353] width 44 height 15
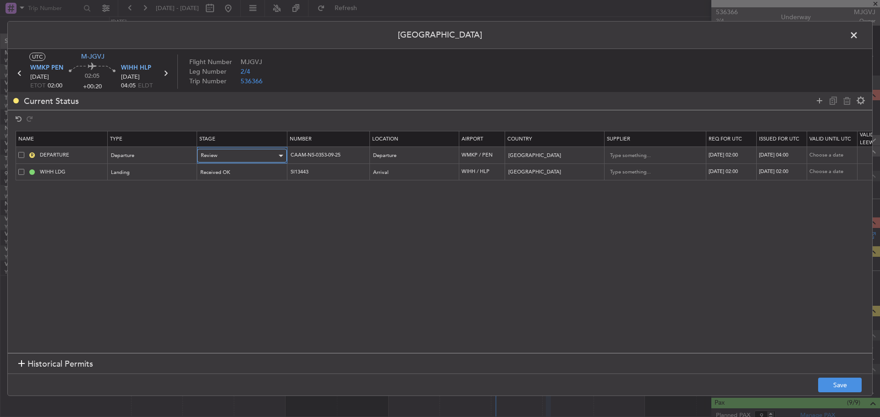
click at [232, 158] on div "Review" at bounding box center [239, 156] width 76 height 14
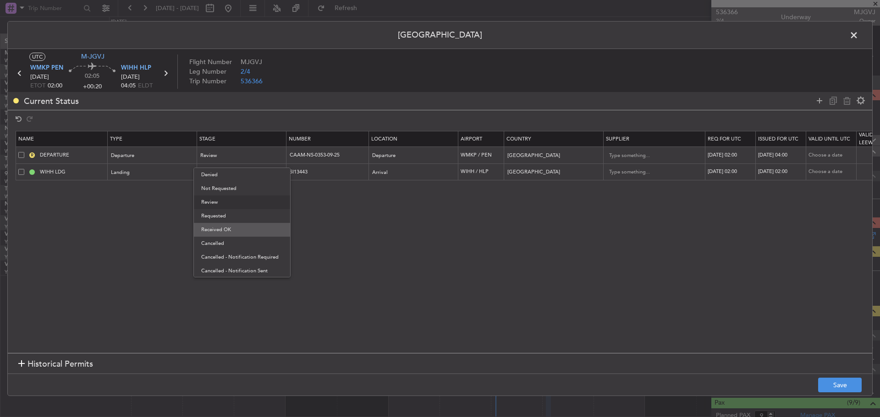
click at [235, 232] on span "Received OK" at bounding box center [242, 230] width 82 height 14
click at [771, 154] on div "11/09/2025 04:00" at bounding box center [782, 156] width 48 height 8
select select "9"
select select "2025"
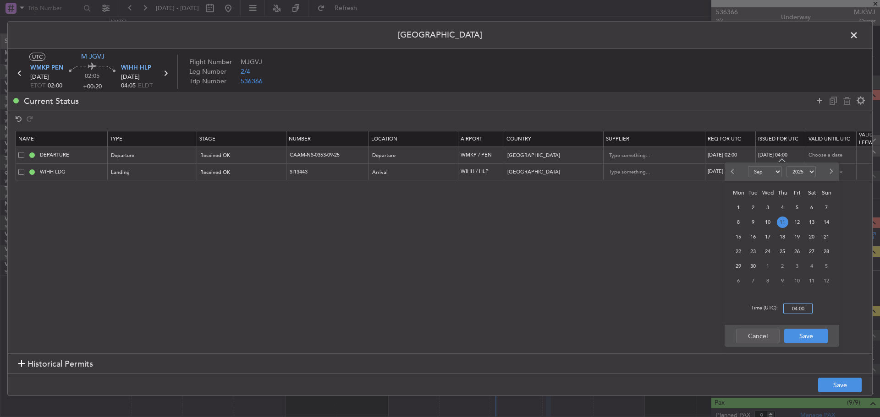
click at [797, 308] on input "04:00" at bounding box center [797, 308] width 29 height 11
type input "02:00"
click at [793, 337] on button "Save" at bounding box center [806, 336] width 44 height 15
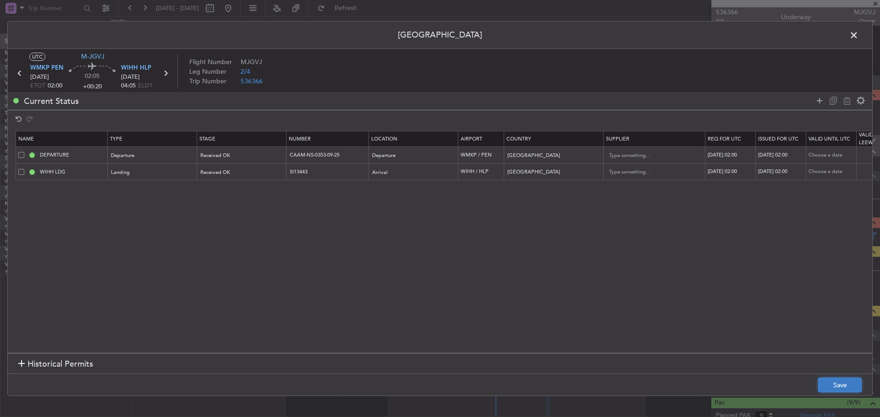
click at [828, 383] on button "Save" at bounding box center [840, 385] width 44 height 15
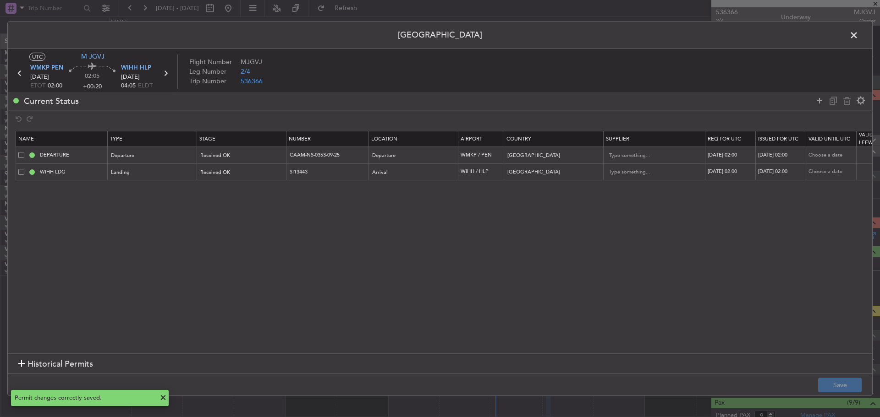
click at [858, 37] on span at bounding box center [858, 37] width 0 height 18
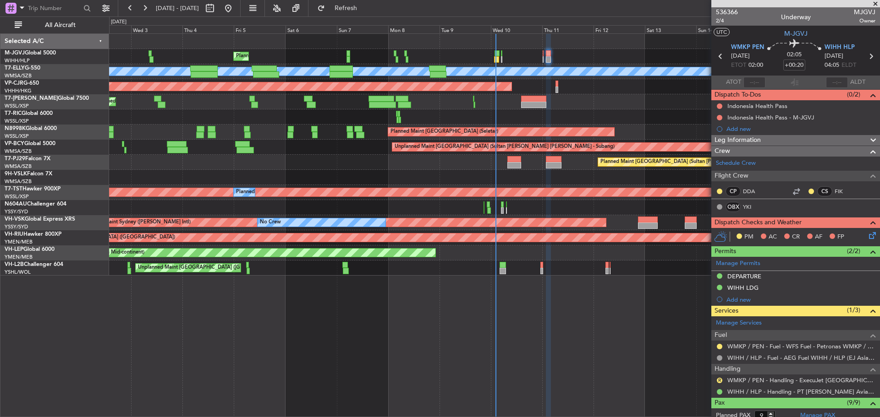
click at [717, 56] on icon at bounding box center [720, 56] width 12 height 12
type input "+00:05"
type input "0"
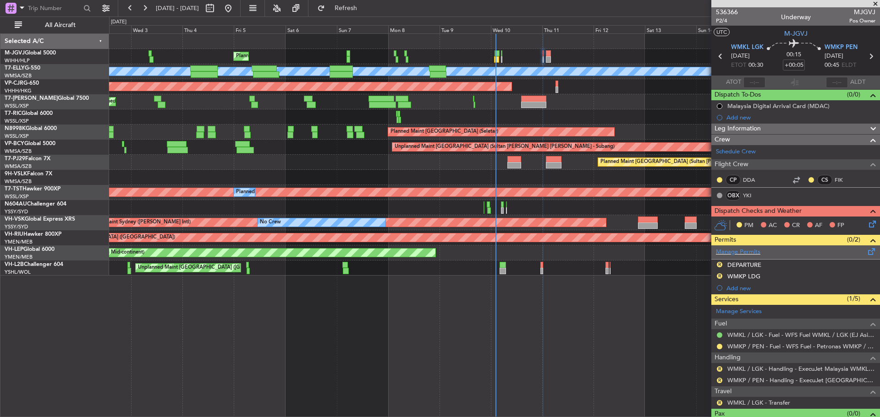
click at [866, 251] on span at bounding box center [871, 249] width 11 height 7
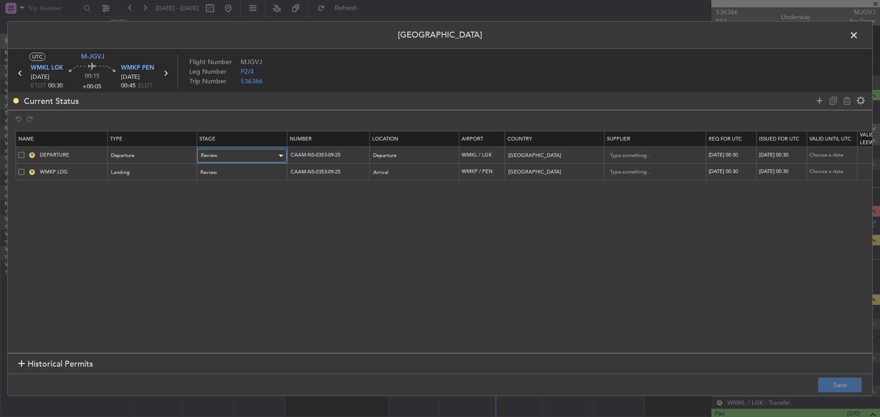
click at [257, 153] on div "Review" at bounding box center [239, 156] width 76 height 14
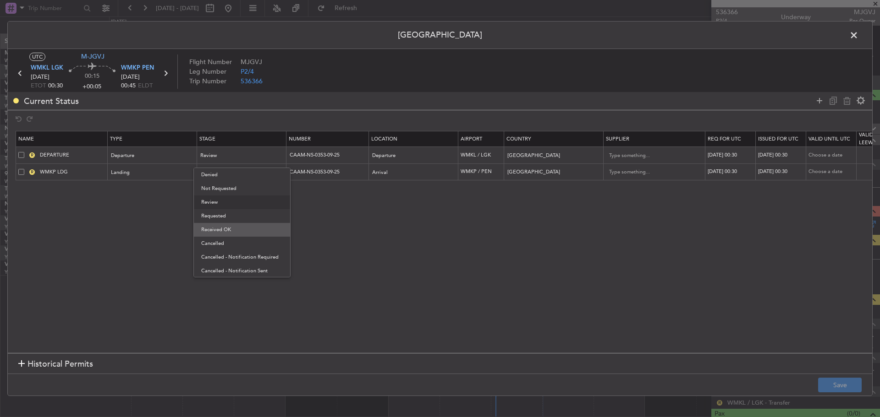
click at [224, 230] on span "Received OK" at bounding box center [242, 230] width 82 height 14
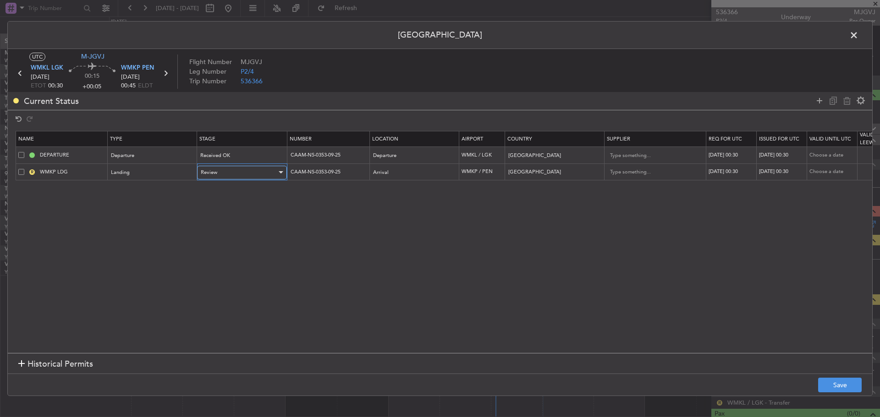
click at [251, 171] on div "Review" at bounding box center [239, 173] width 76 height 14
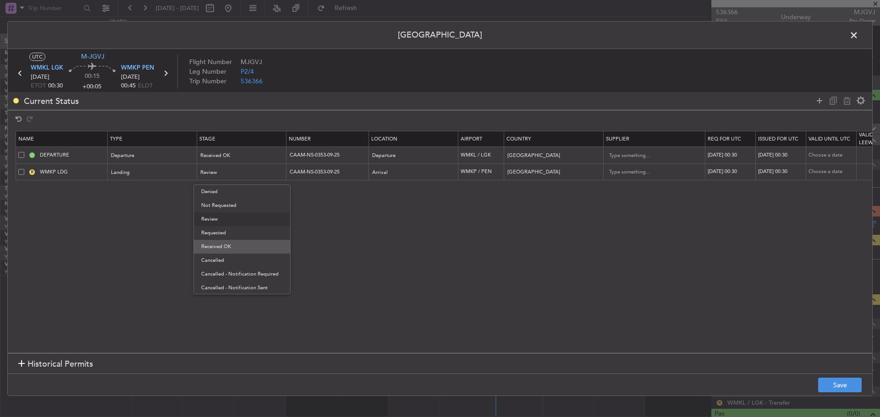
click at [235, 245] on span "Received OK" at bounding box center [242, 247] width 82 height 14
click at [845, 388] on button "Save" at bounding box center [840, 385] width 44 height 15
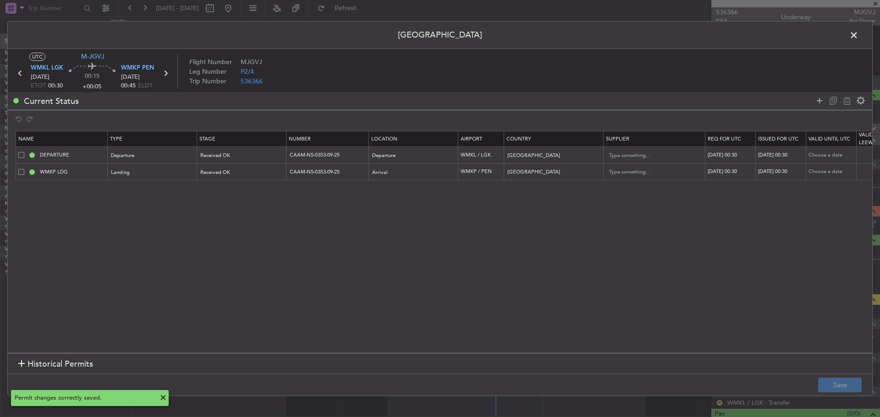
click at [858, 37] on span at bounding box center [858, 37] width 0 height 18
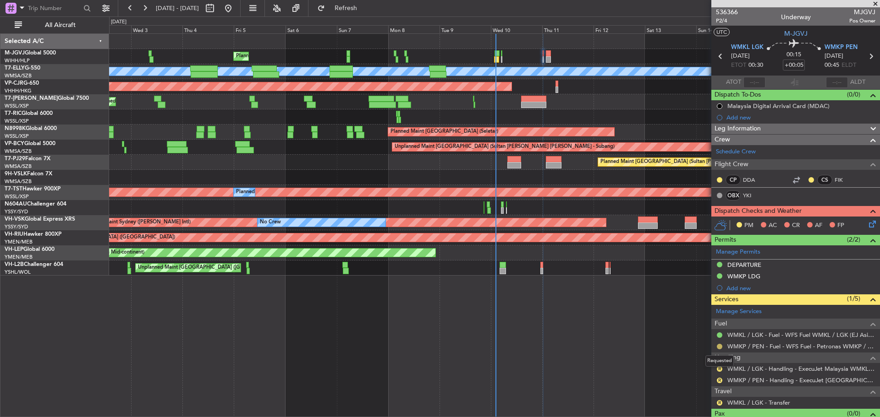
click at [719, 346] on button at bounding box center [718, 346] width 5 height 5
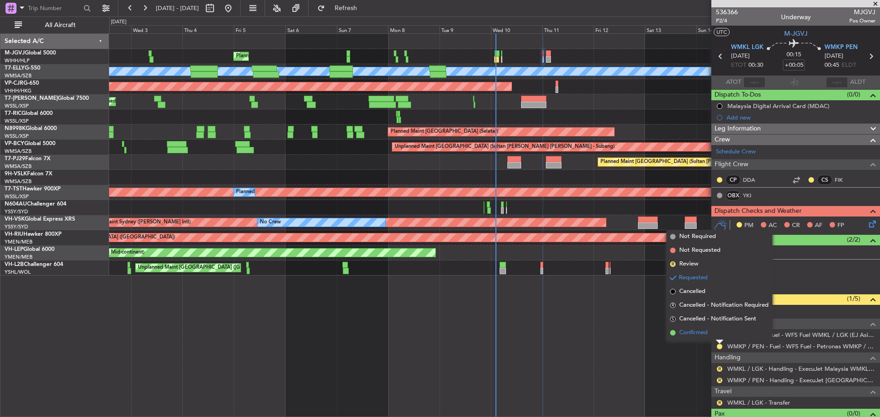
click at [687, 332] on span "Confirmed" at bounding box center [693, 332] width 28 height 9
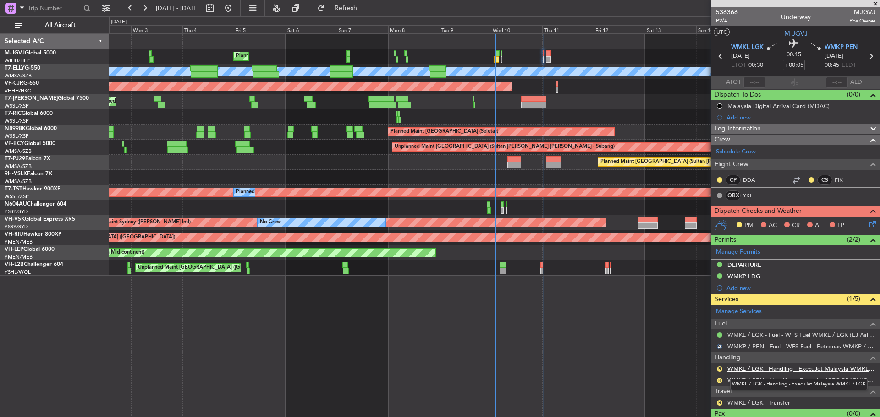
click at [748, 371] on link "WMKL / LGK - Handling - ExecuJet Malaysia WMKL / LGK" at bounding box center [801, 369] width 148 height 8
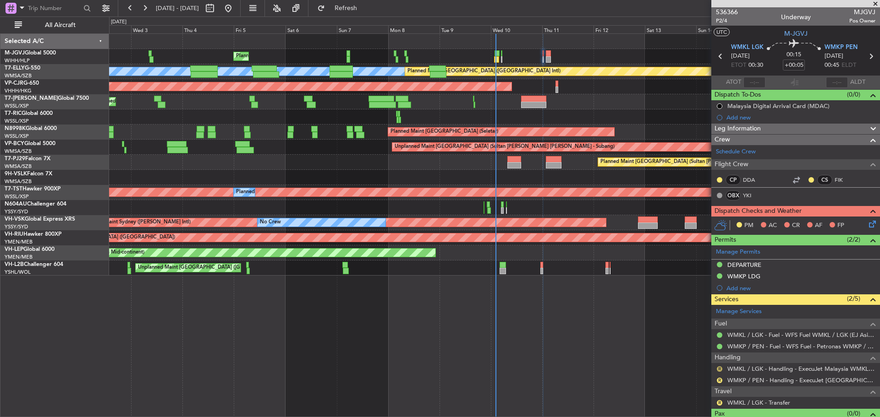
click at [719, 369] on button "R" at bounding box center [718, 368] width 5 height 5
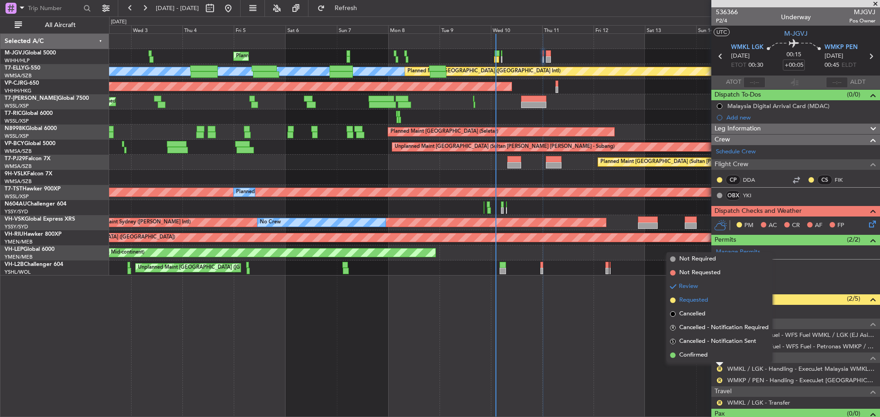
click at [702, 300] on span "Requested" at bounding box center [693, 300] width 29 height 9
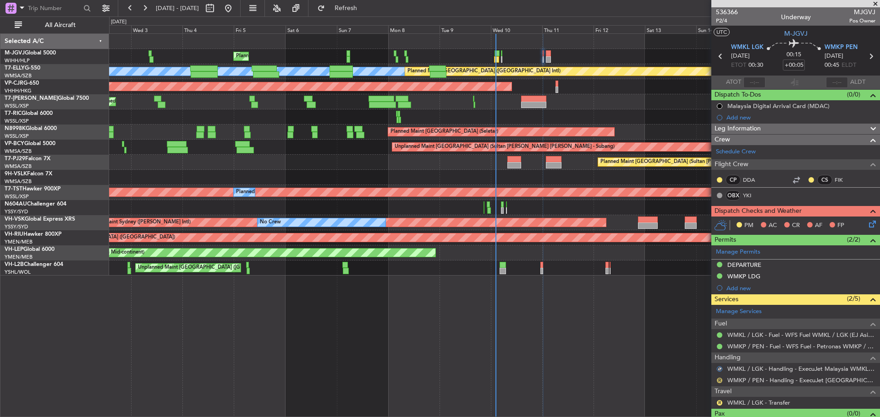
click at [719, 380] on button "R" at bounding box center [718, 380] width 5 height 5
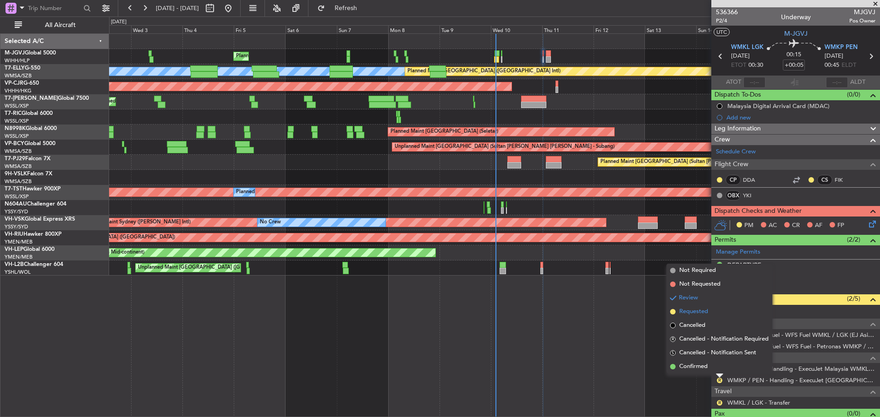
click at [704, 313] on span "Requested" at bounding box center [693, 311] width 29 height 9
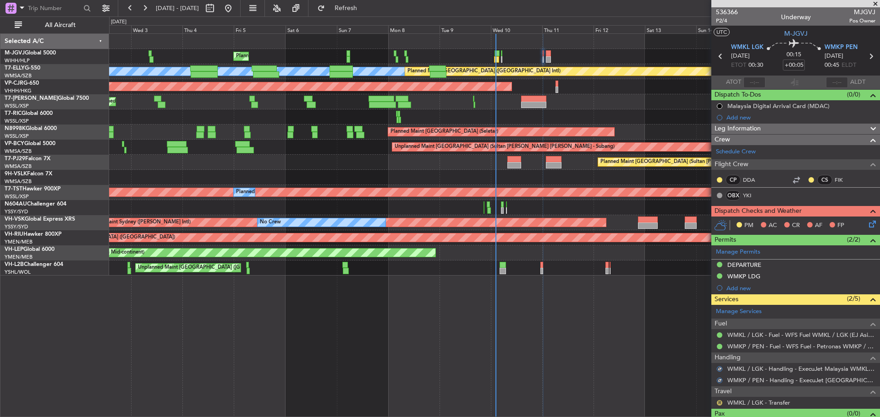
click at [719, 403] on button "R" at bounding box center [718, 402] width 5 height 5
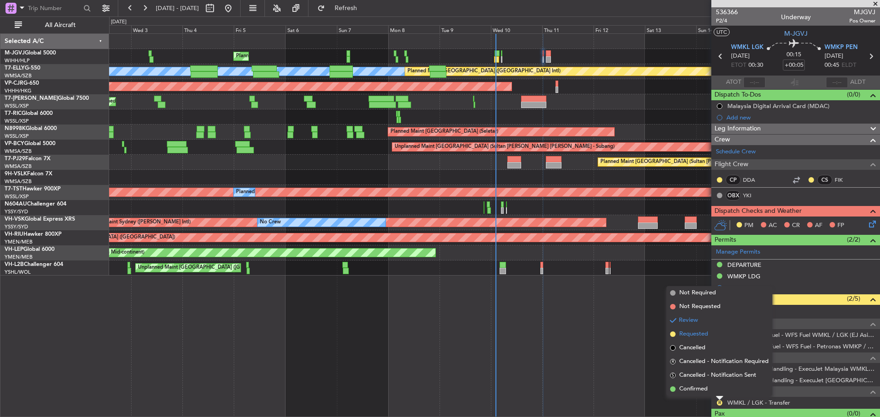
click at [704, 335] on span "Requested" at bounding box center [693, 334] width 29 height 9
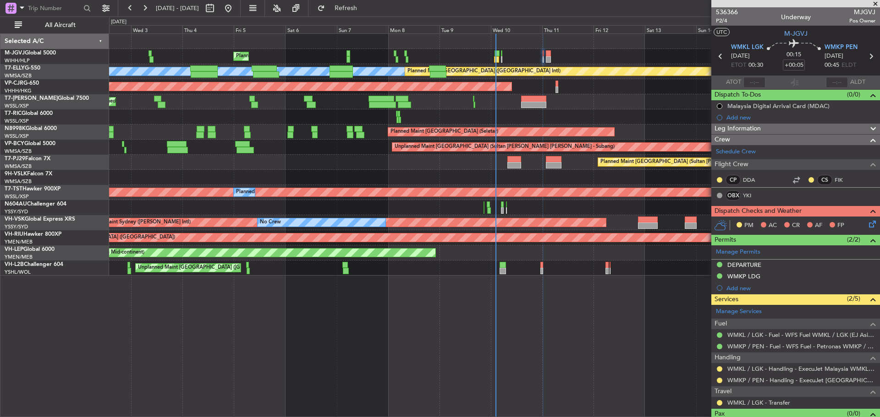
click at [864, 58] on icon at bounding box center [870, 56] width 12 height 12
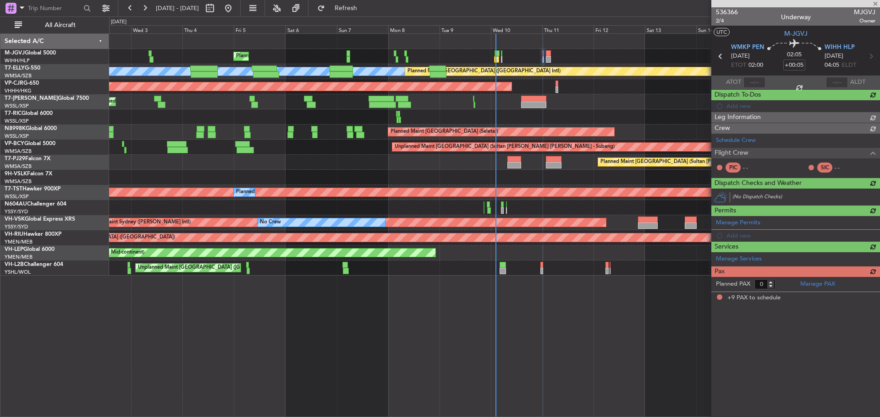
type input "+00:20"
type input "9"
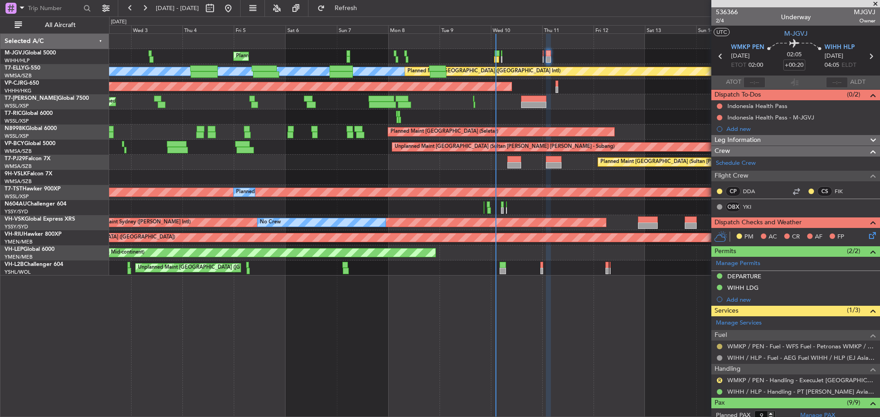
click at [719, 347] on button at bounding box center [718, 346] width 5 height 5
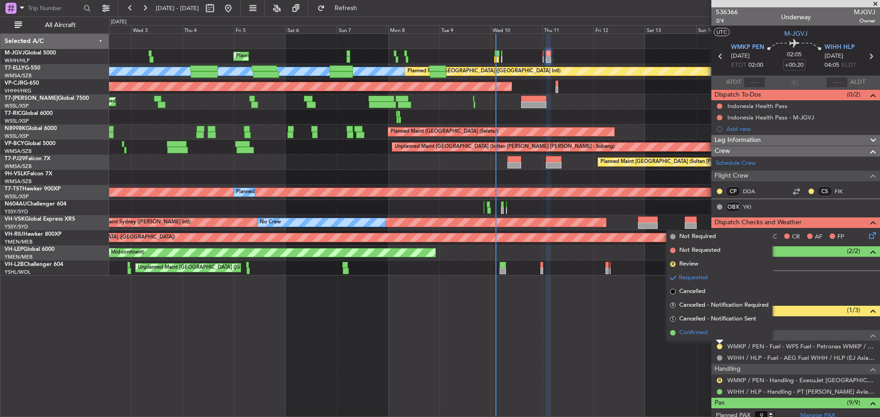
click at [689, 334] on span "Confirmed" at bounding box center [693, 332] width 28 height 9
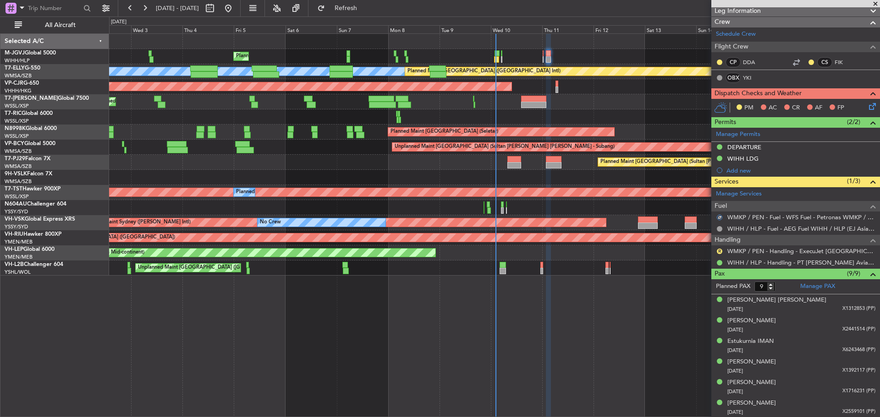
scroll to position [137, 0]
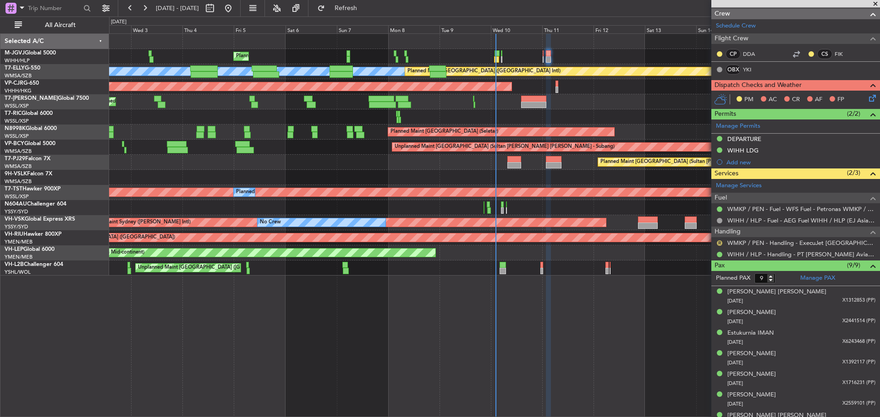
click at [719, 243] on button "R" at bounding box center [718, 242] width 5 height 5
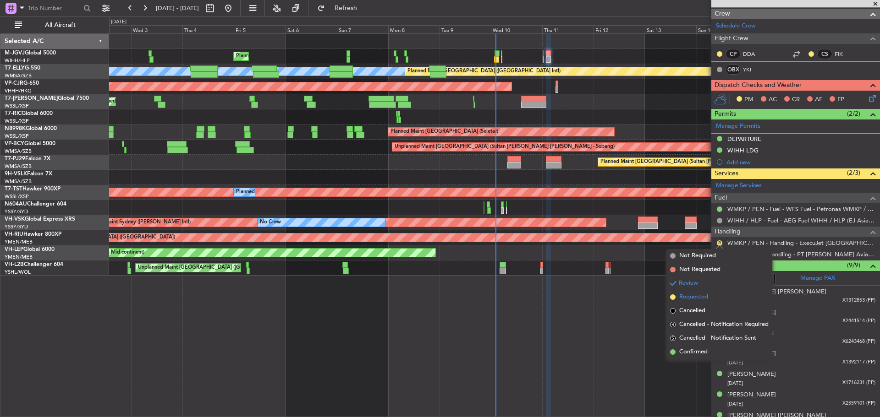
click at [701, 297] on span "Requested" at bounding box center [693, 297] width 29 height 9
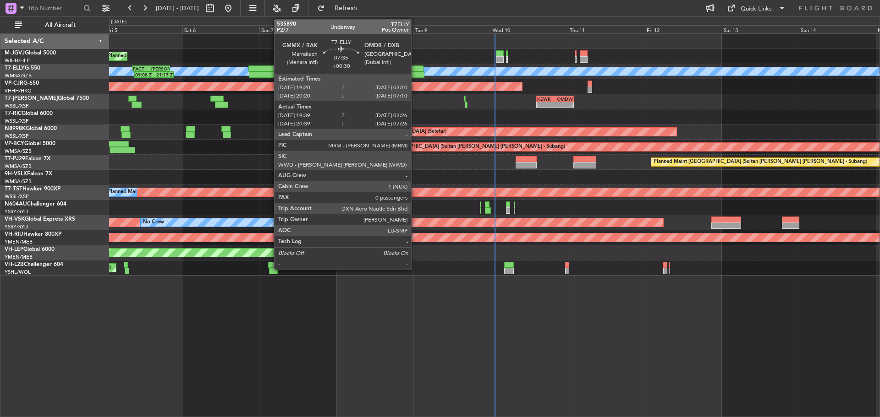
click at [415, 69] on div at bounding box center [410, 69] width 25 height 6
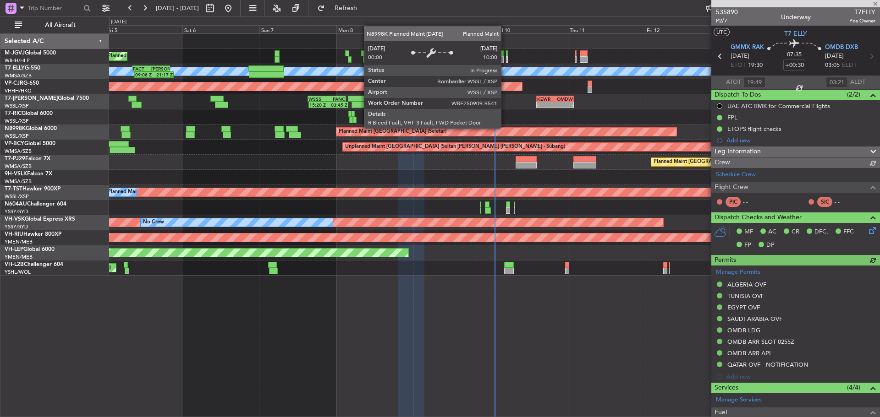
type input "[PERSON_NAME] (LEU)"
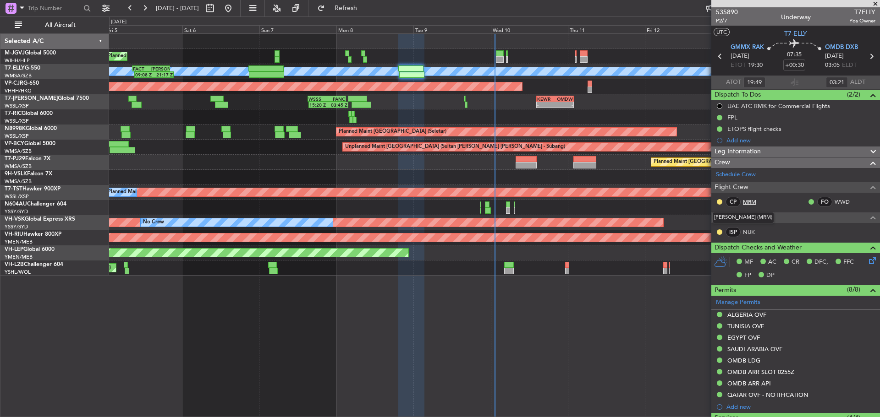
click at [747, 202] on link "MRM" at bounding box center [753, 202] width 21 height 8
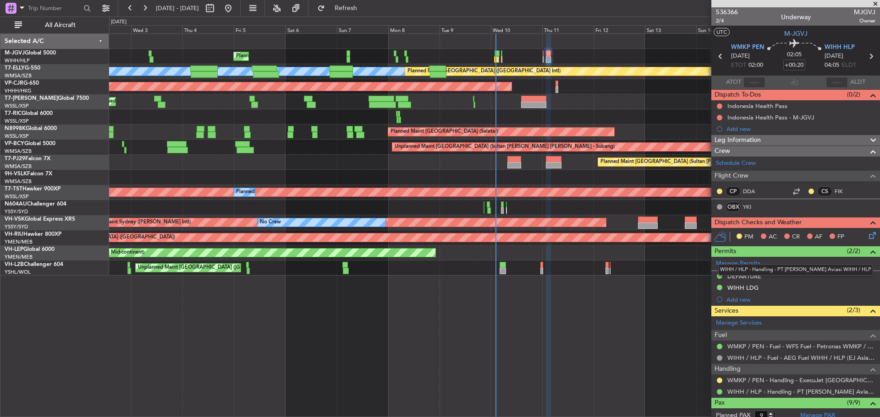
scroll to position [137, 0]
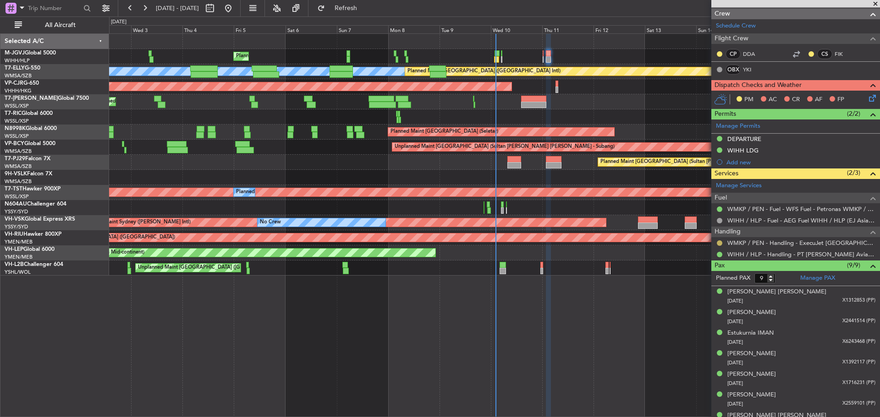
click at [718, 245] on button at bounding box center [718, 242] width 5 height 5
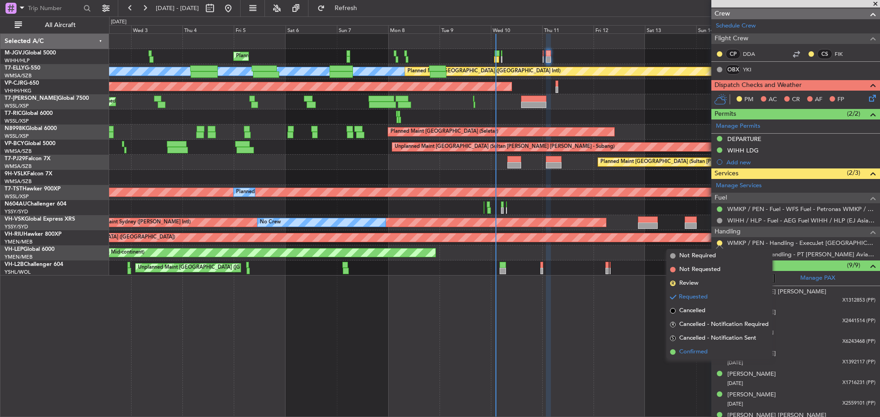
click at [690, 350] on span "Confirmed" at bounding box center [693, 352] width 28 height 9
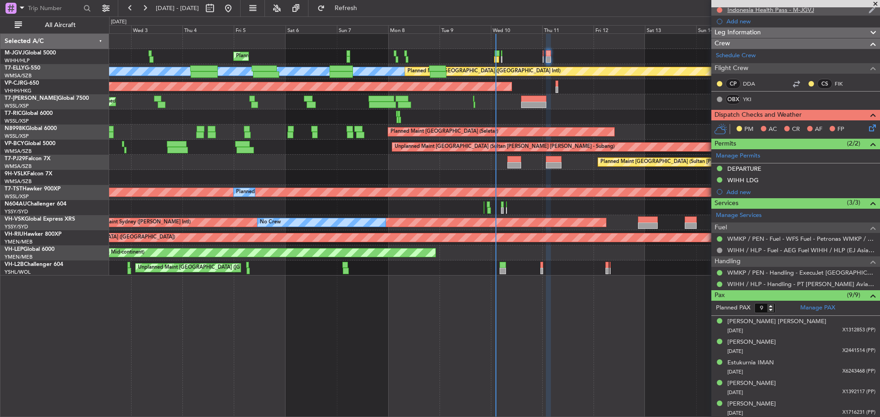
scroll to position [0, 0]
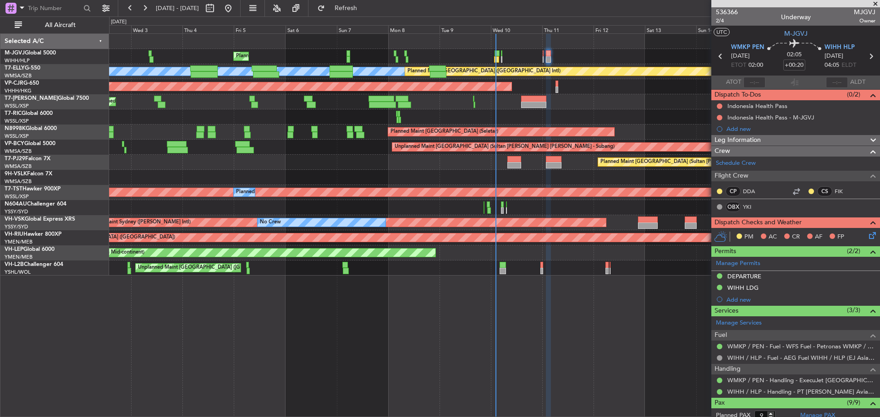
click at [718, 57] on icon at bounding box center [720, 56] width 12 height 12
type input "+00:05"
type input "0"
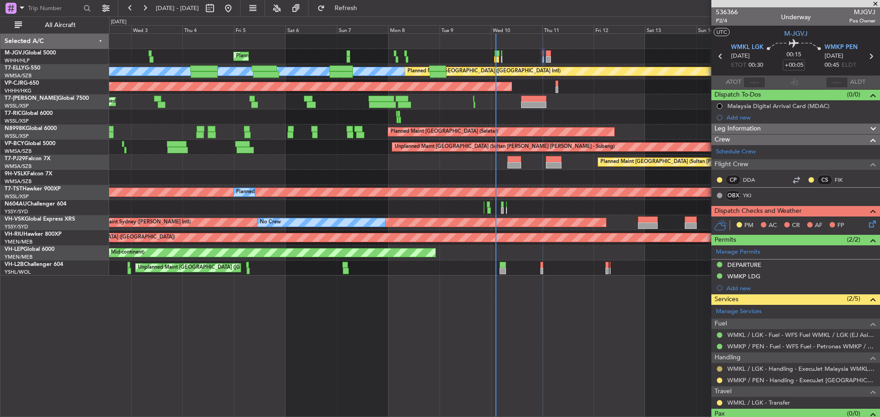
click at [718, 368] on button at bounding box center [718, 368] width 5 height 5
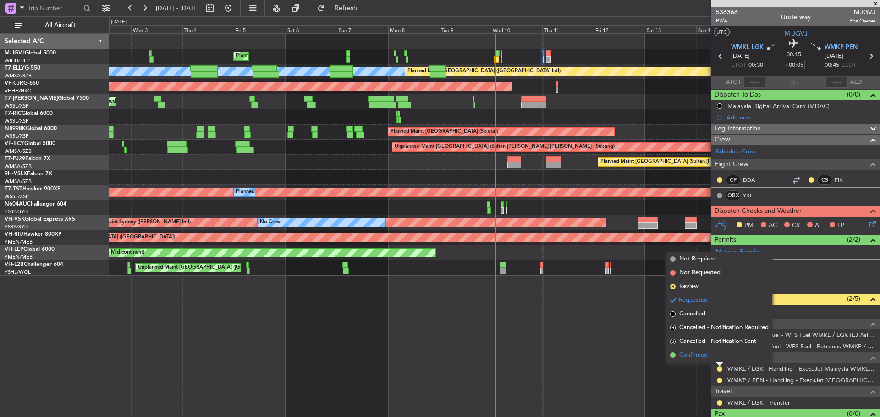
click at [715, 355] on li "Confirmed" at bounding box center [719, 356] width 106 height 14
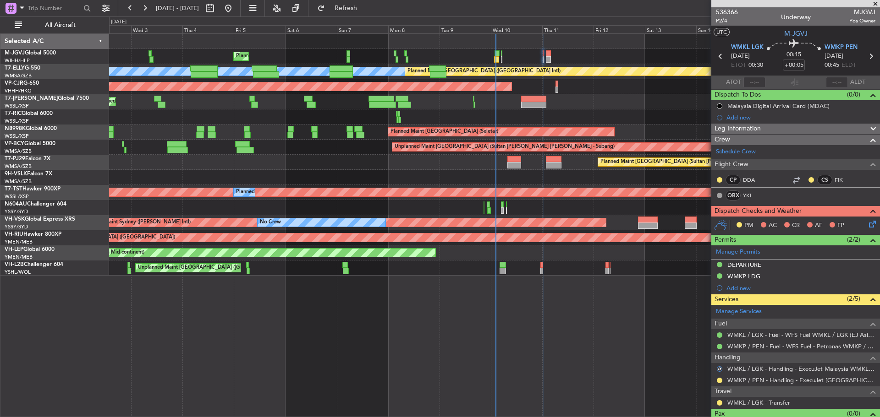
click at [718, 383] on mat-tooltip-component "Requested" at bounding box center [719, 395] width 41 height 24
click at [718, 380] on button at bounding box center [718, 380] width 5 height 5
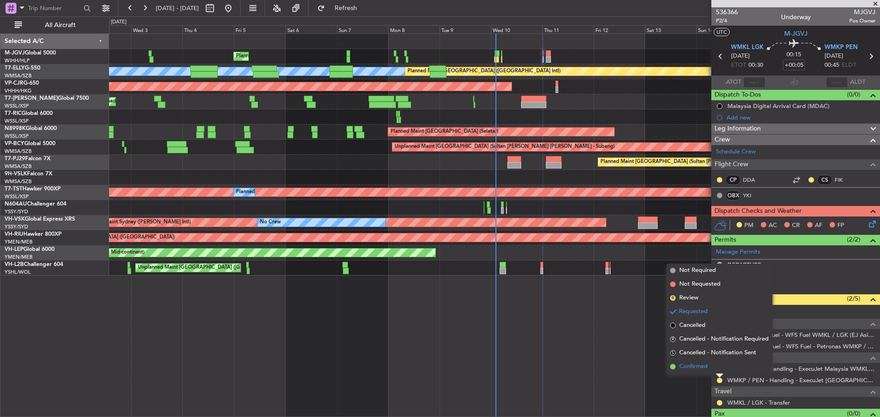
click at [719, 367] on li "Confirmed" at bounding box center [719, 367] width 106 height 14
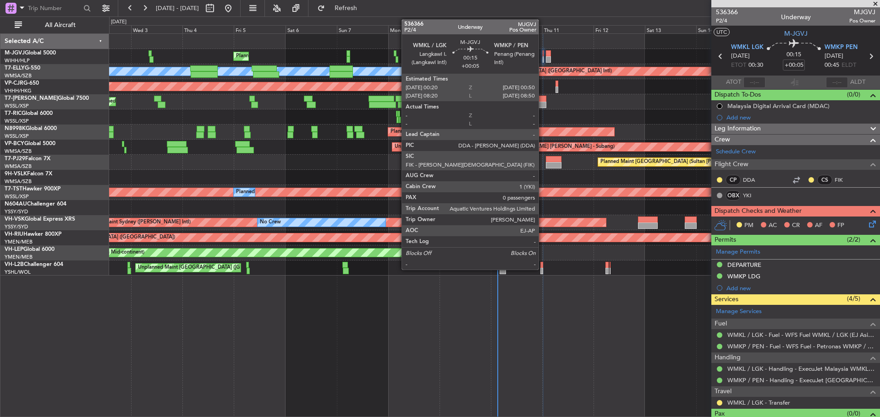
click at [542, 61] on div at bounding box center [542, 59] width 1 height 6
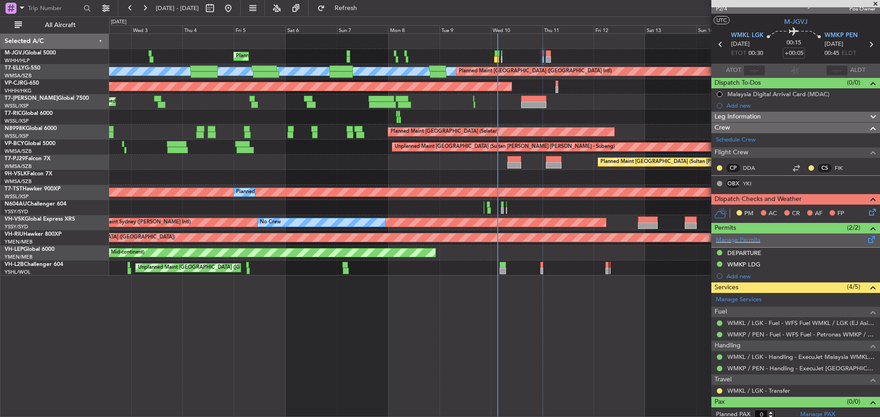
scroll to position [17, 0]
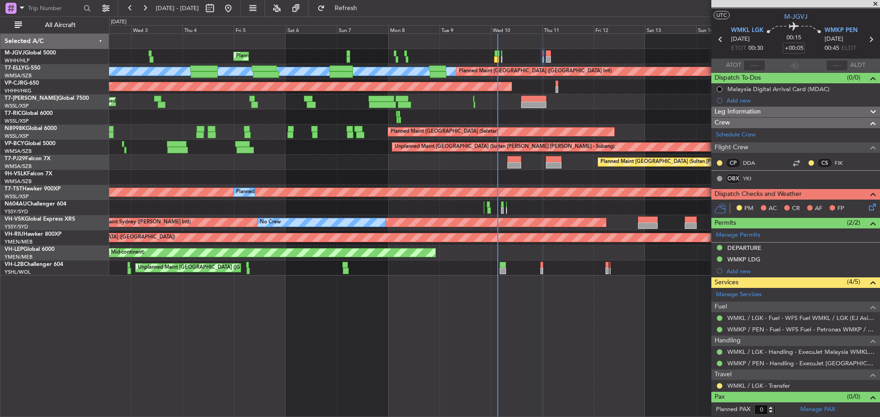
click at [864, 41] on icon at bounding box center [870, 39] width 12 height 12
type input "+00:20"
type input "9"
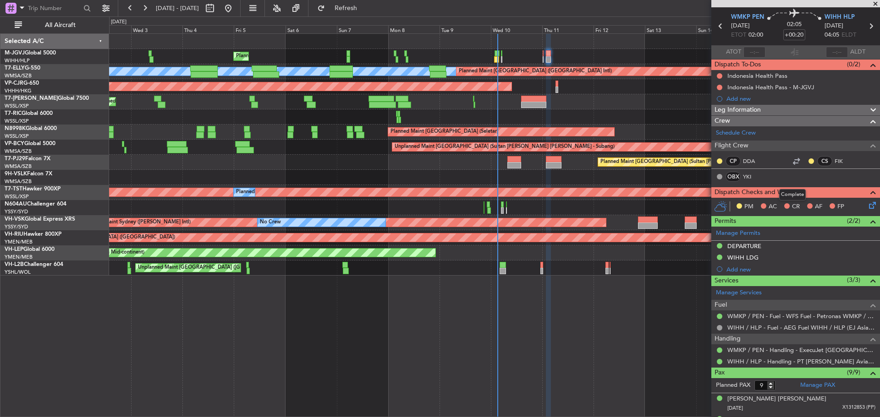
scroll to position [0, 0]
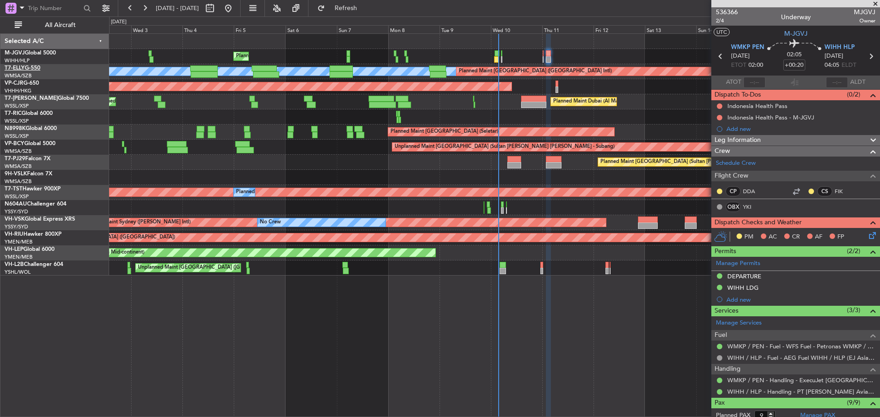
click at [29, 68] on link "T7-ELLY G-550" at bounding box center [23, 68] width 36 height 5
